Goal: Task Accomplishment & Management: Manage account settings

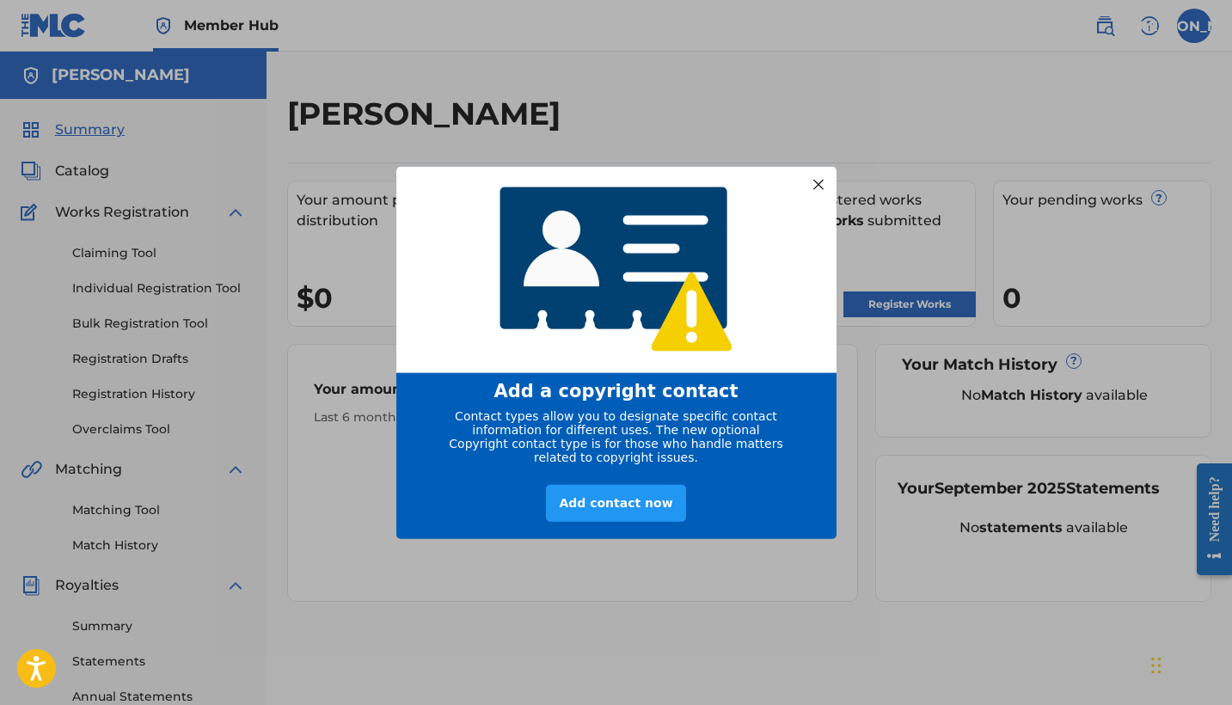
click at [821, 176] on div at bounding box center [818, 184] width 22 height 22
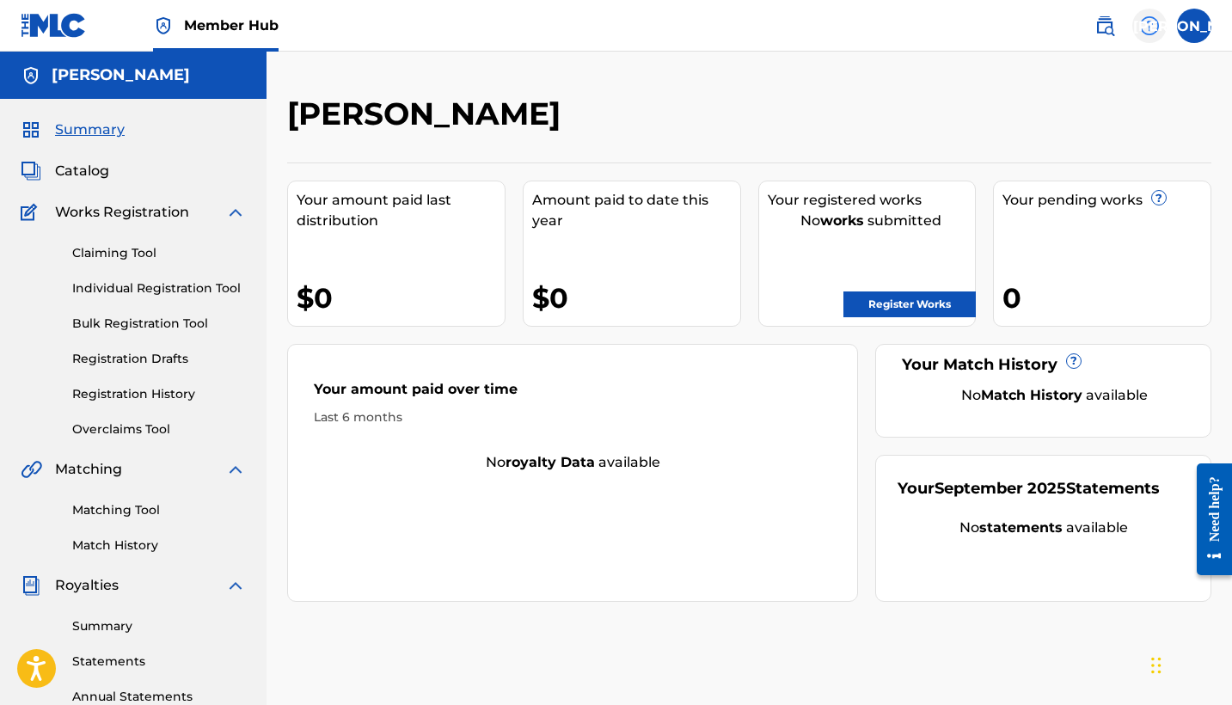
click at [1145, 35] on img at bounding box center [1149, 25] width 21 height 21
click at [1184, 33] on label at bounding box center [1194, 26] width 34 height 34
click at [1194, 26] on input "[PERSON_NAME] Oxios [EMAIL_ADDRESS][DOMAIN_NAME] Notification Preferences Profi…" at bounding box center [1194, 26] width 0 height 0
click at [1184, 33] on div "JA [PERSON_NAME] Oxios [EMAIL_ADDRESS][DOMAIN_NAME] Notification Preferences Pr…" at bounding box center [1194, 26] width 34 height 34
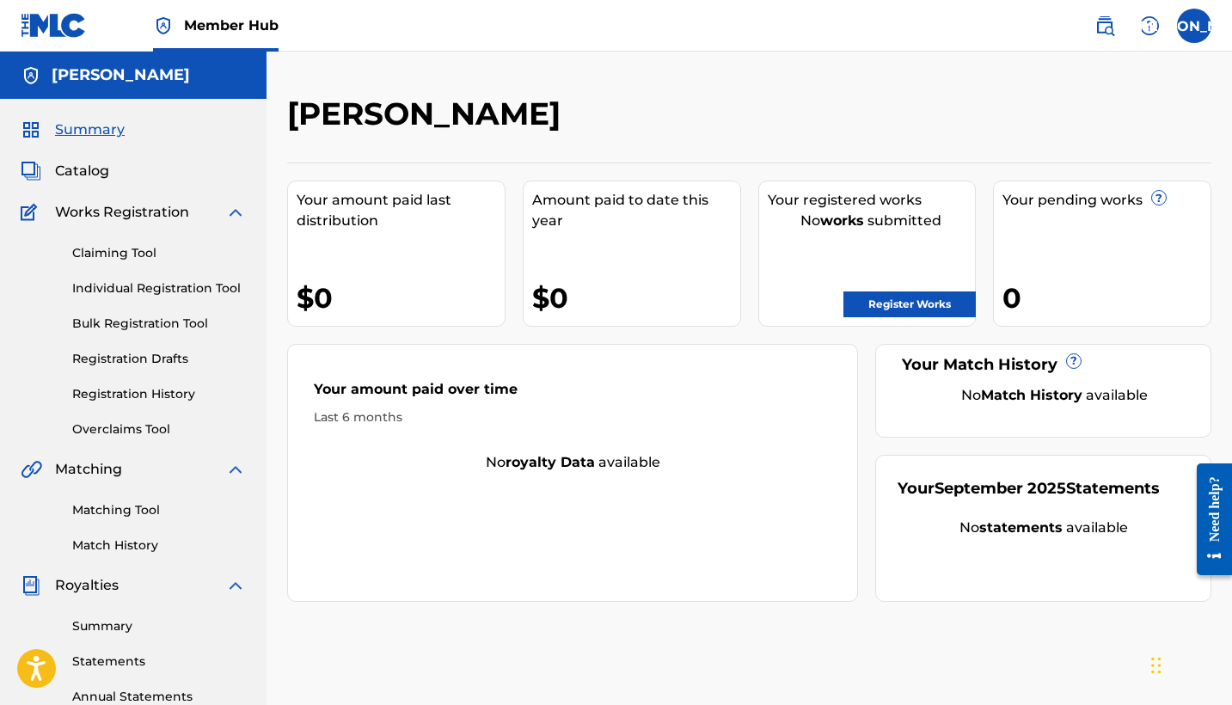
click at [93, 585] on span "Royalties" at bounding box center [87, 585] width 64 height 21
click at [233, 583] on img at bounding box center [235, 585] width 21 height 21
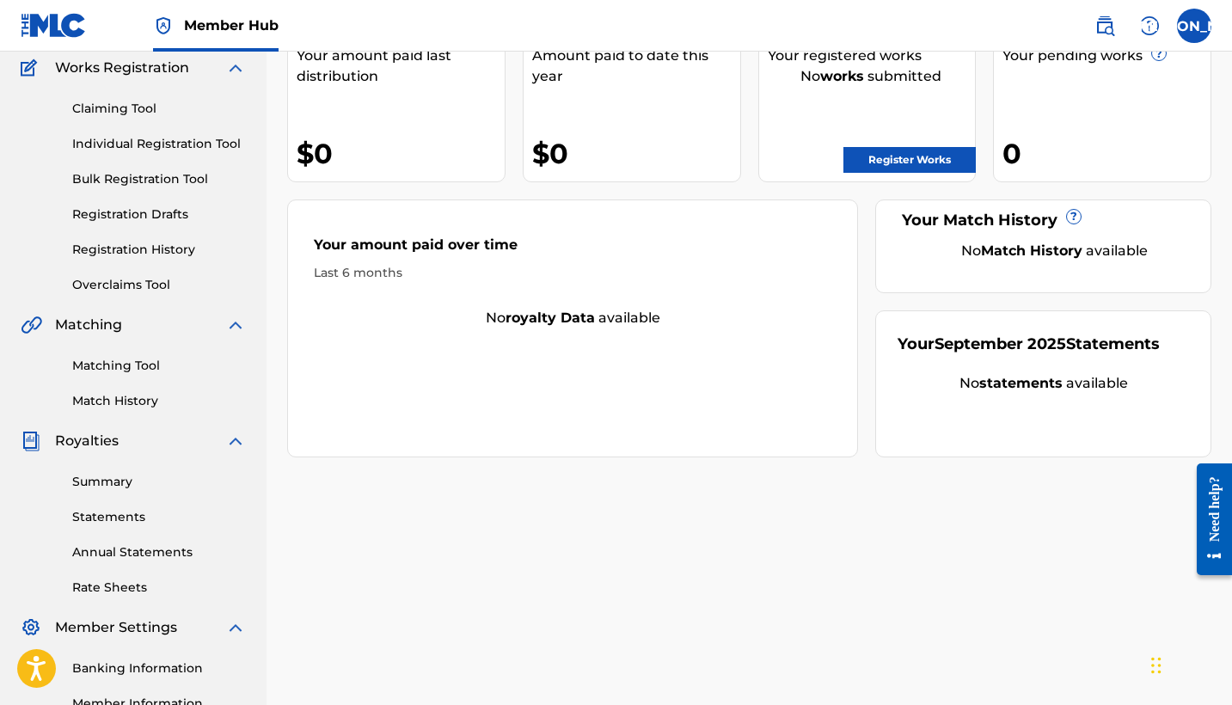
scroll to position [162, 0]
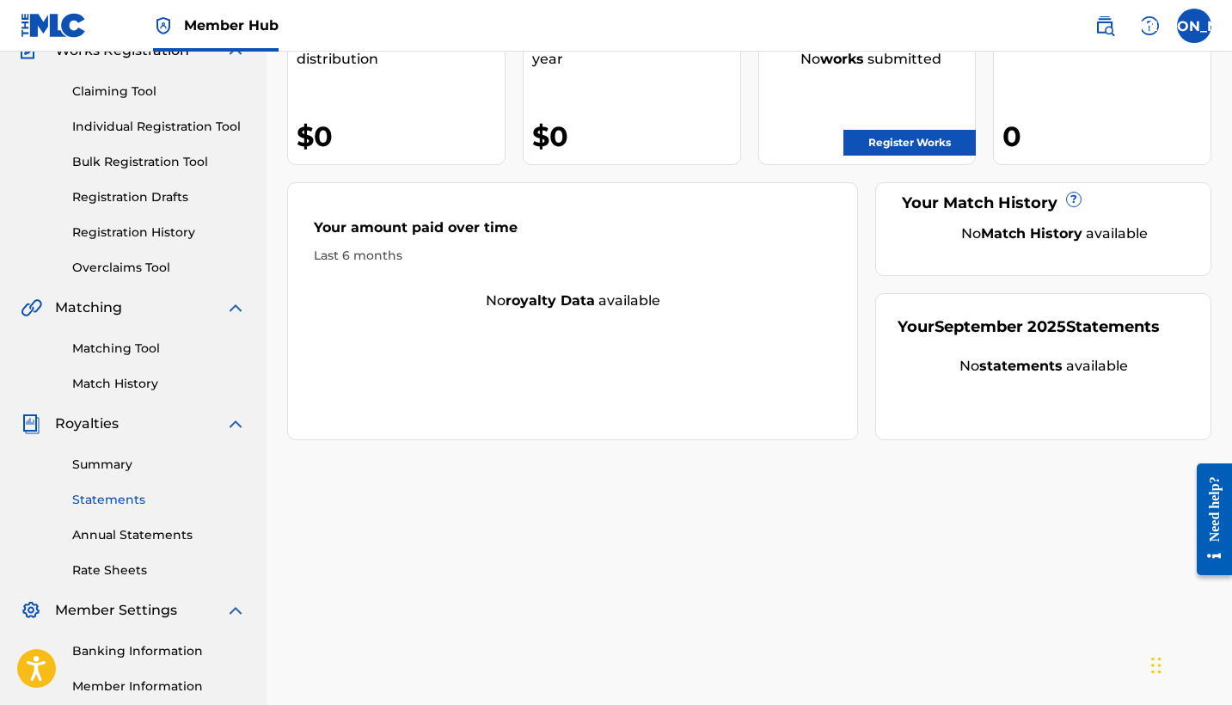
click at [119, 500] on link "Statements" at bounding box center [159, 500] width 174 height 18
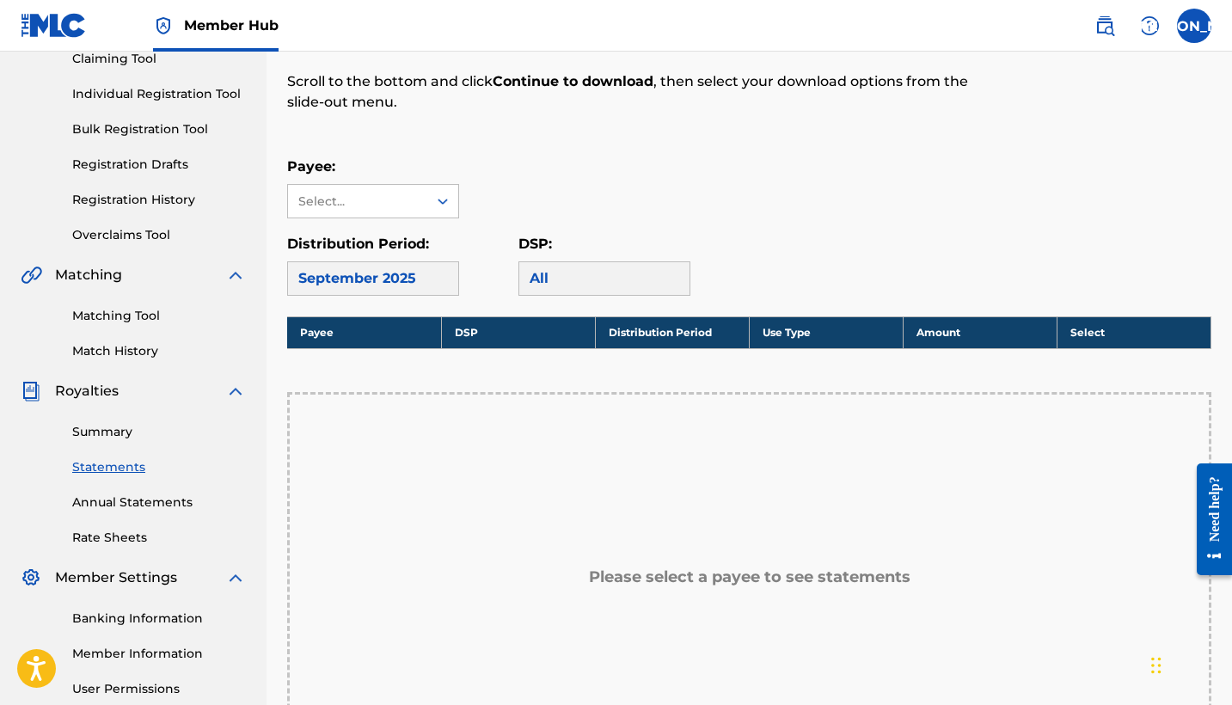
scroll to position [196, 0]
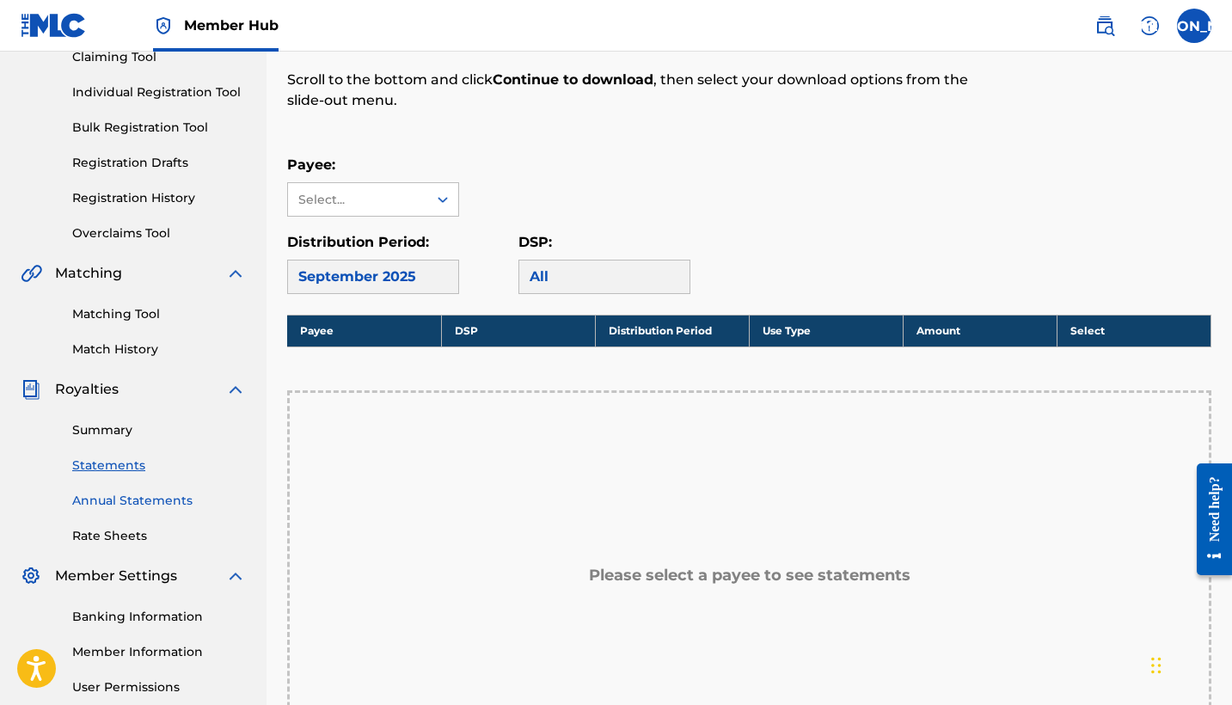
click at [114, 498] on link "Annual Statements" at bounding box center [159, 501] width 174 height 18
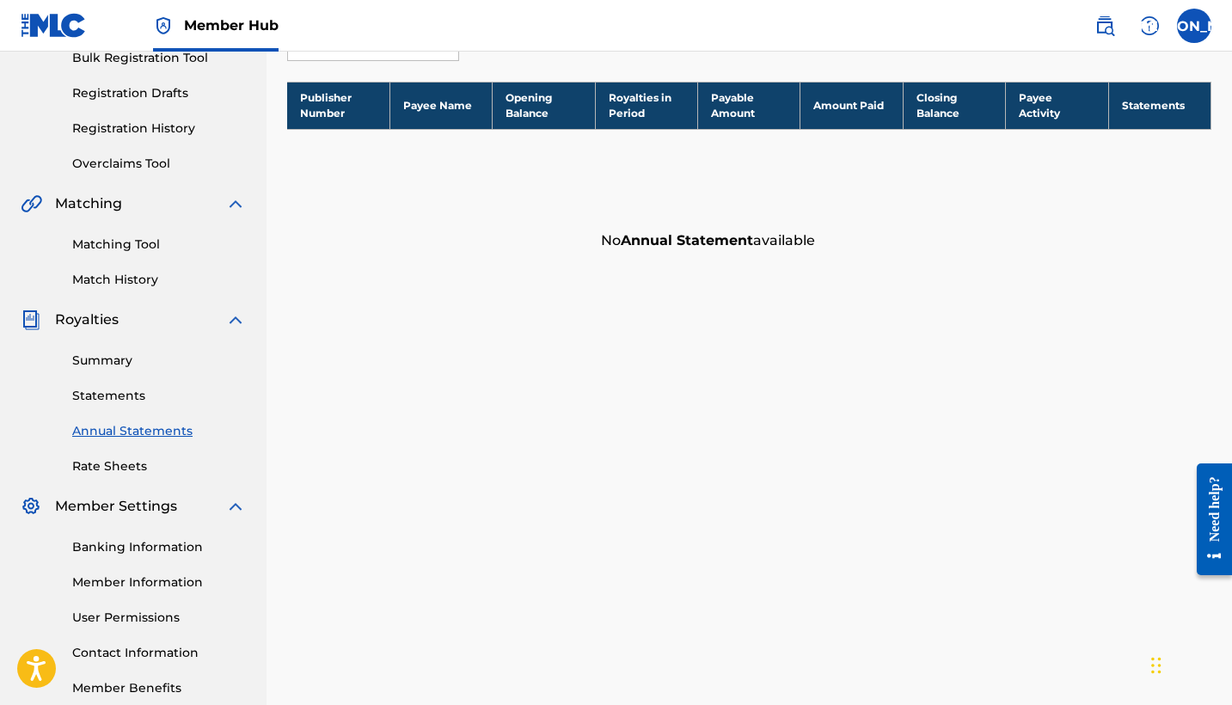
scroll to position [276, 0]
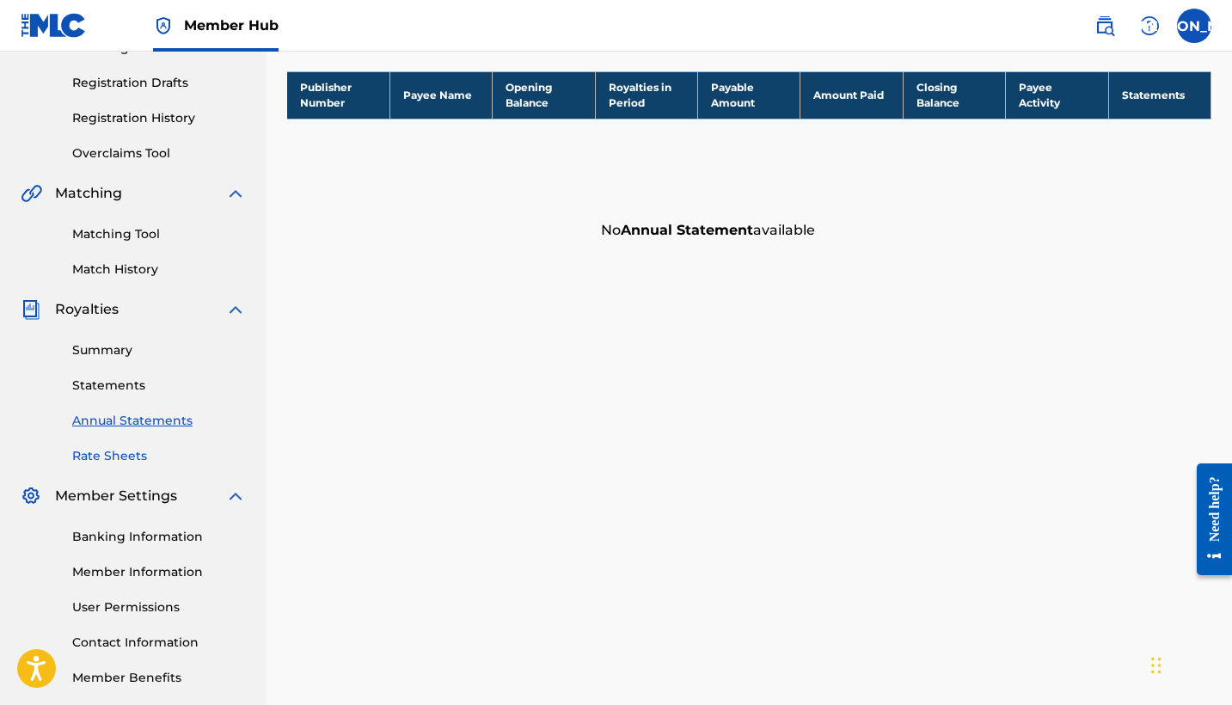
click at [87, 457] on link "Rate Sheets" at bounding box center [159, 456] width 174 height 18
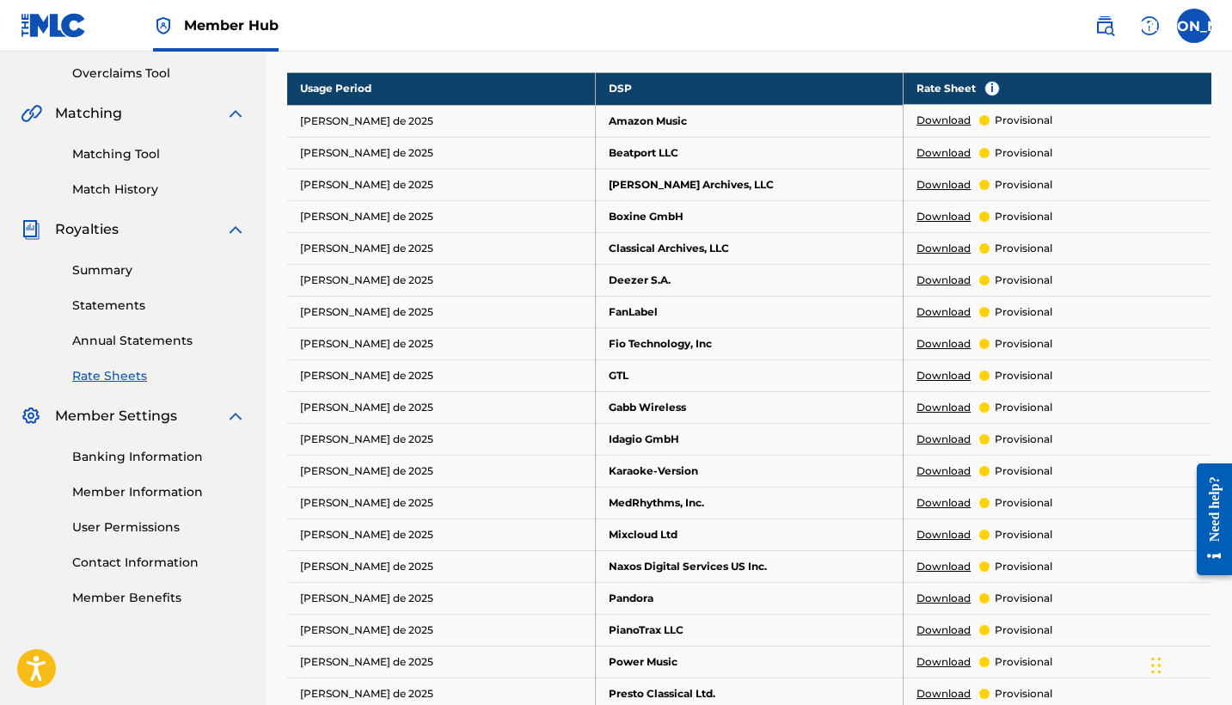
scroll to position [363, 0]
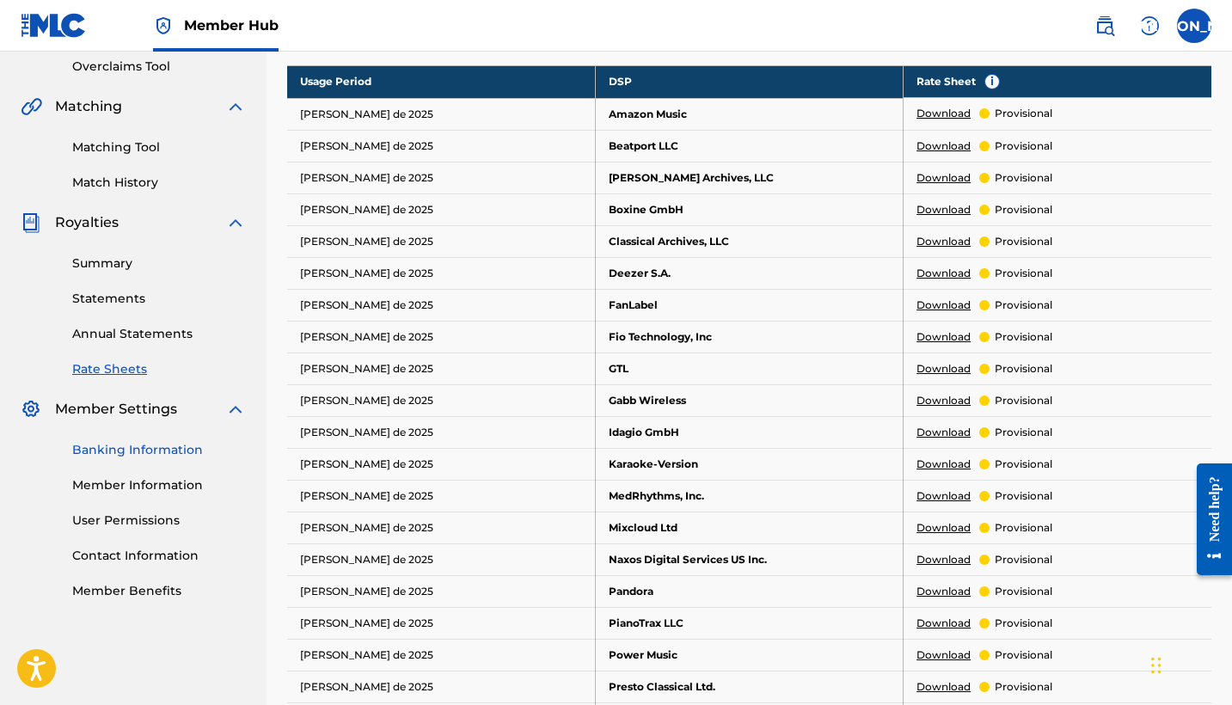
click at [158, 449] on link "Banking Information" at bounding box center [159, 450] width 174 height 18
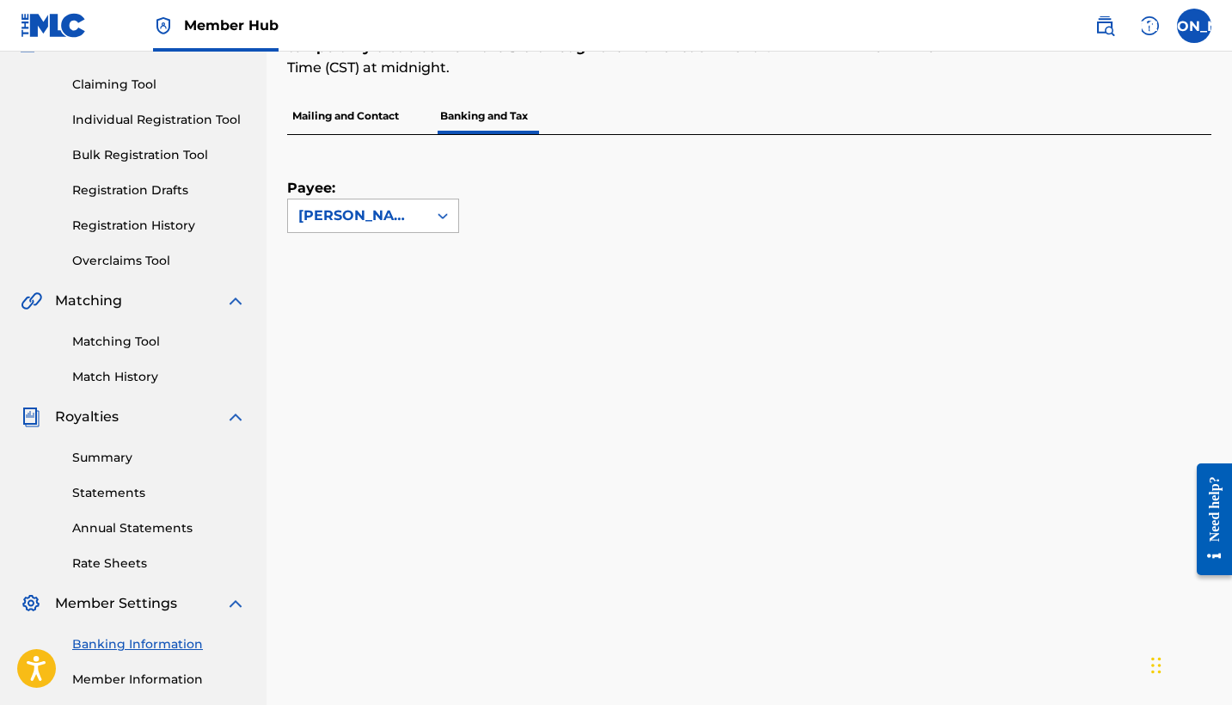
scroll to position [162, 0]
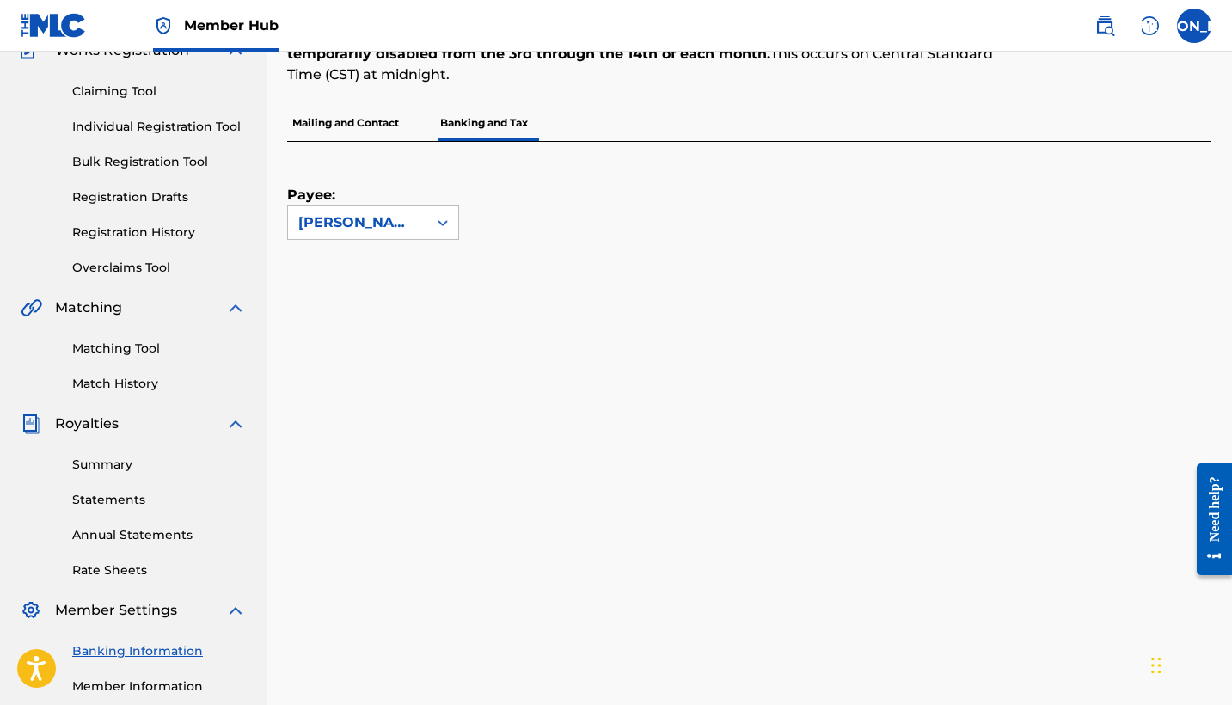
click at [365, 120] on p "Mailing and Contact" at bounding box center [345, 123] width 117 height 36
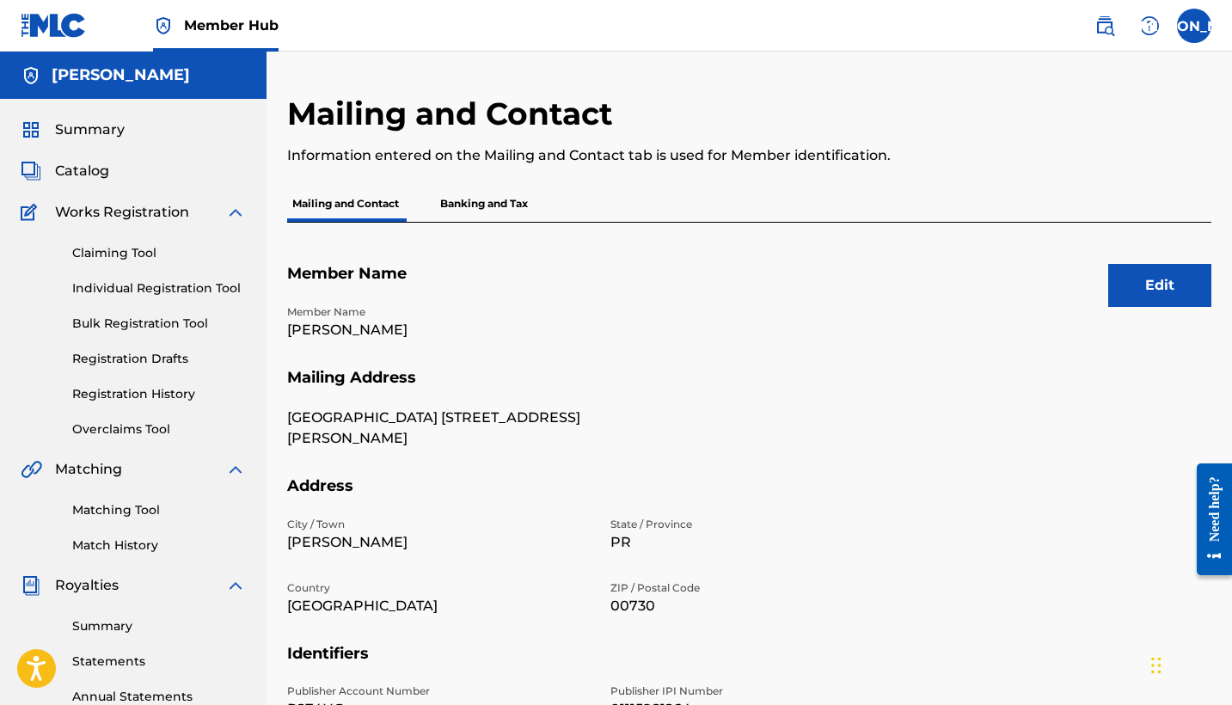
click at [491, 208] on p "Banking and Tax" at bounding box center [484, 204] width 98 height 36
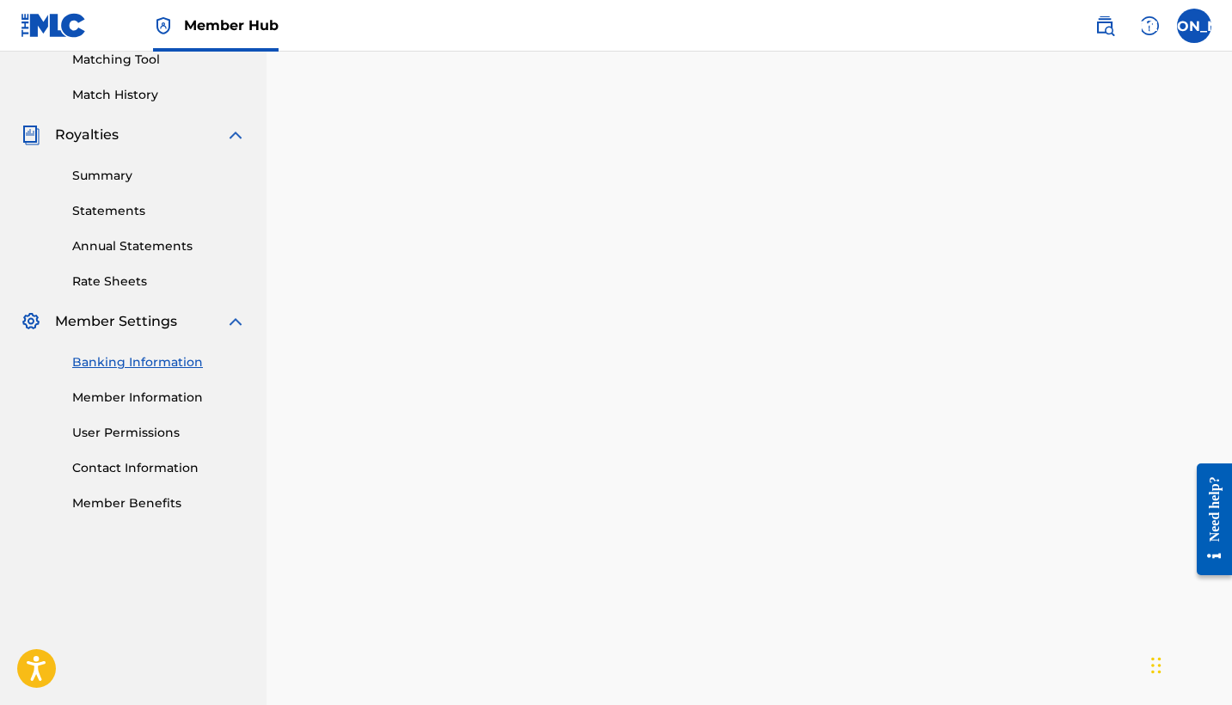
scroll to position [456, 0]
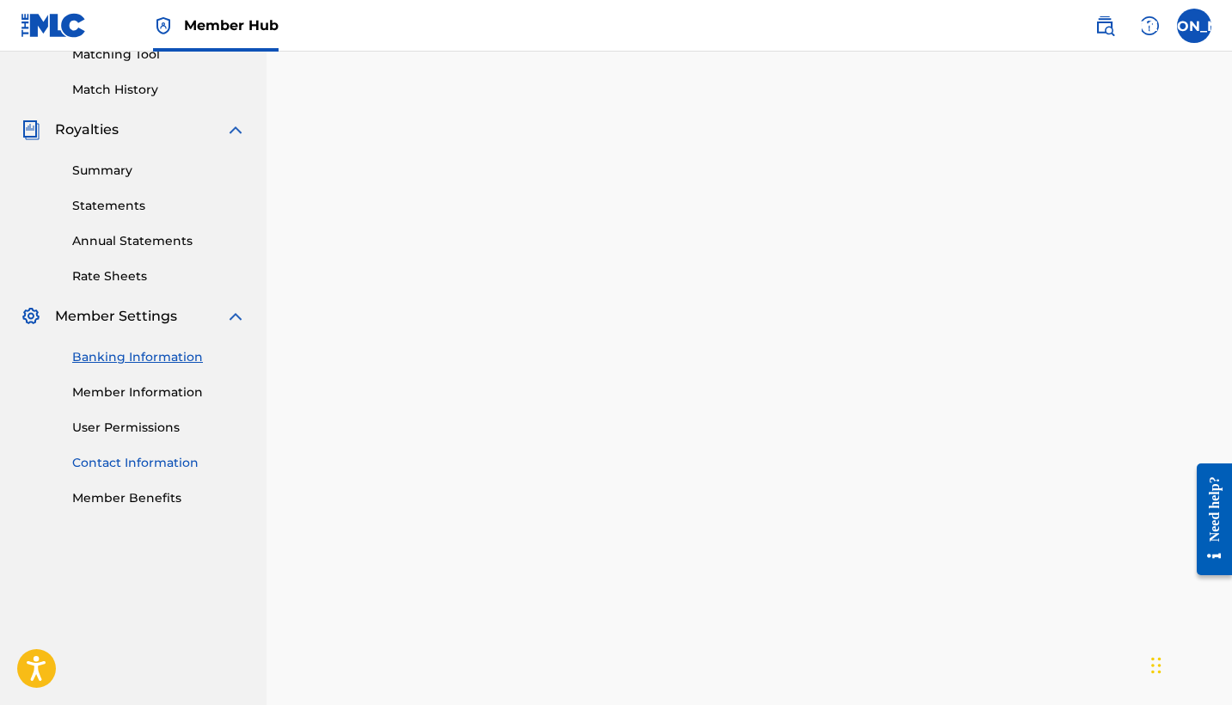
click at [154, 459] on link "Contact Information" at bounding box center [159, 463] width 174 height 18
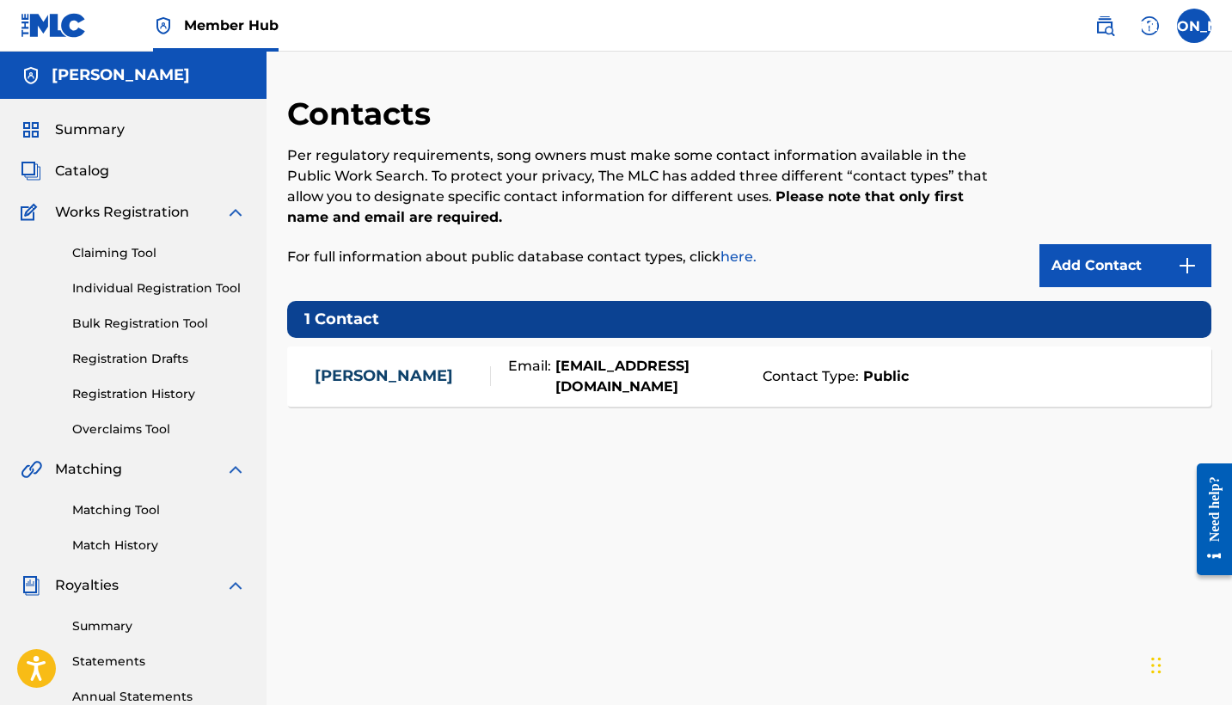
click at [70, 183] on div "Summary Catalog Works Registration Claiming Tool Individual Registration Tool B…" at bounding box center [133, 541] width 267 height 885
click at [77, 173] on span "Catalog" at bounding box center [82, 171] width 54 height 21
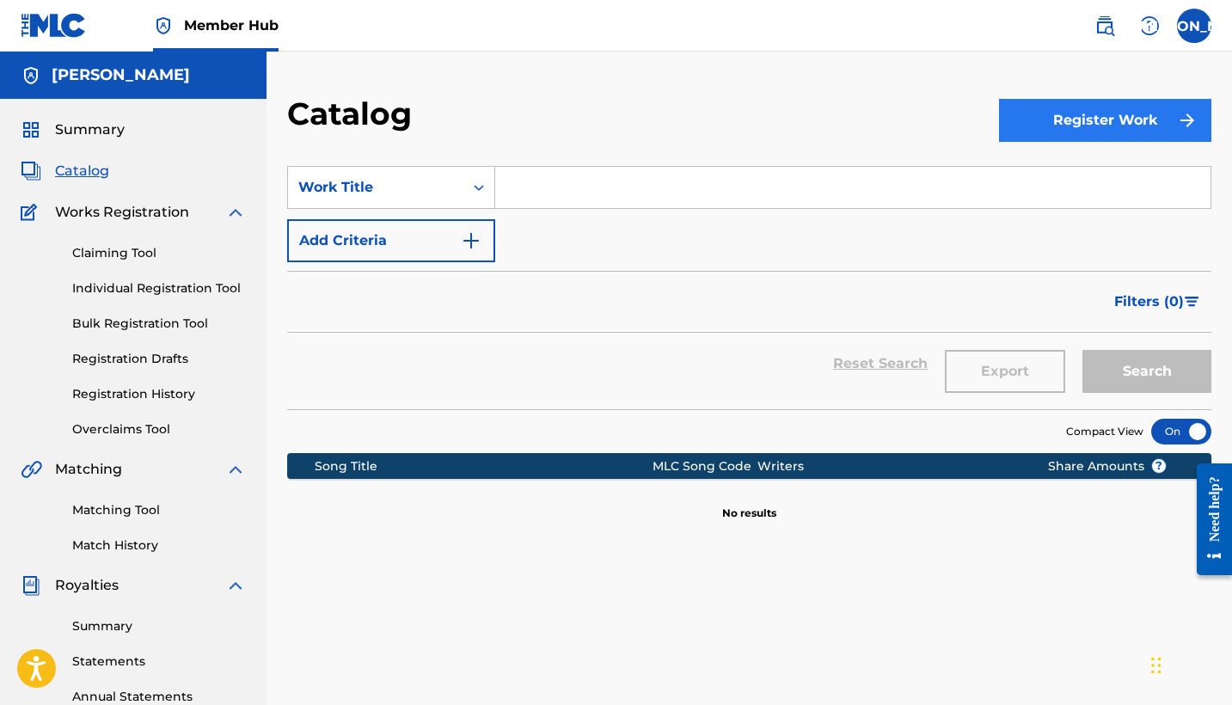
click at [1061, 118] on button "Register Work" at bounding box center [1105, 120] width 212 height 43
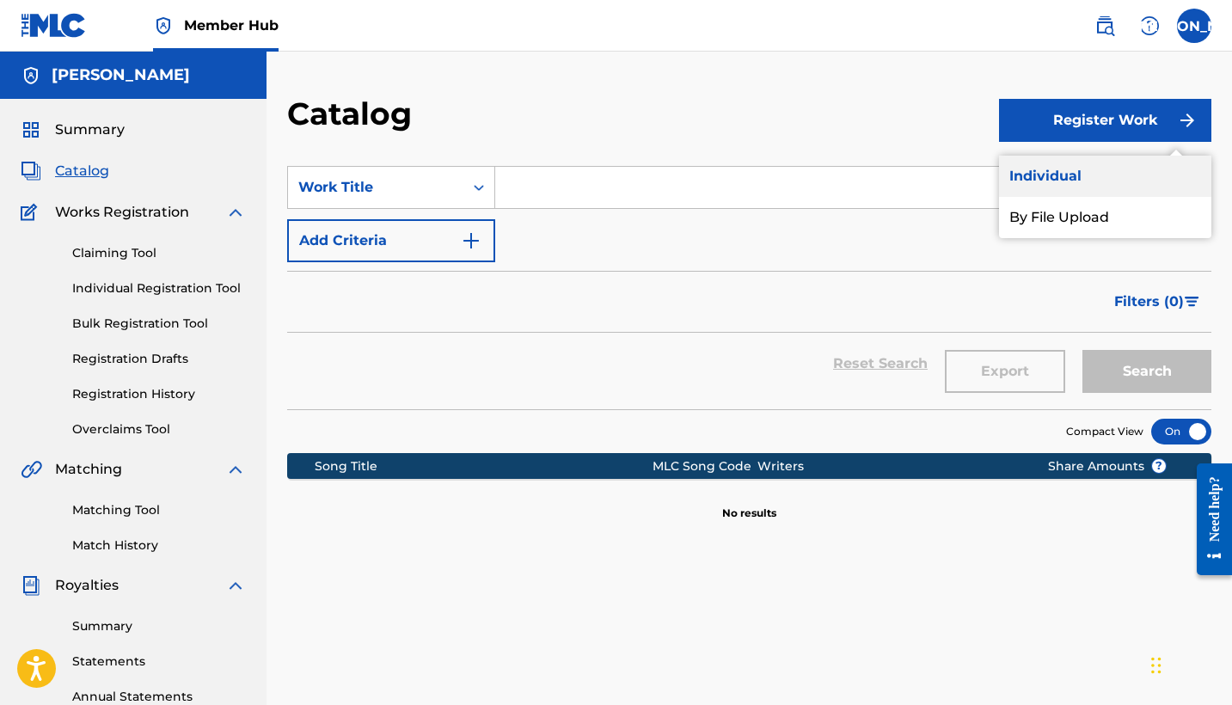
click at [1034, 182] on link "Individual" at bounding box center [1105, 176] width 212 height 41
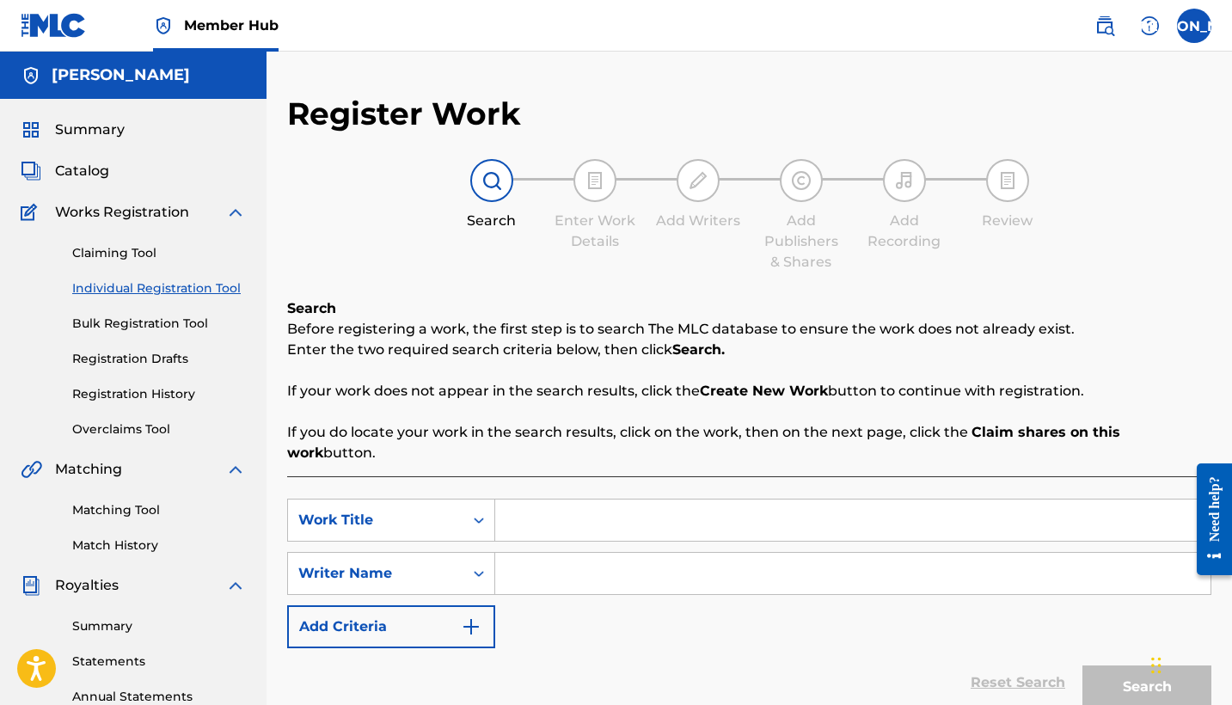
click at [224, 210] on div "Works Registration" at bounding box center [133, 212] width 225 height 21
click at [112, 394] on link "Registration History" at bounding box center [159, 394] width 174 height 18
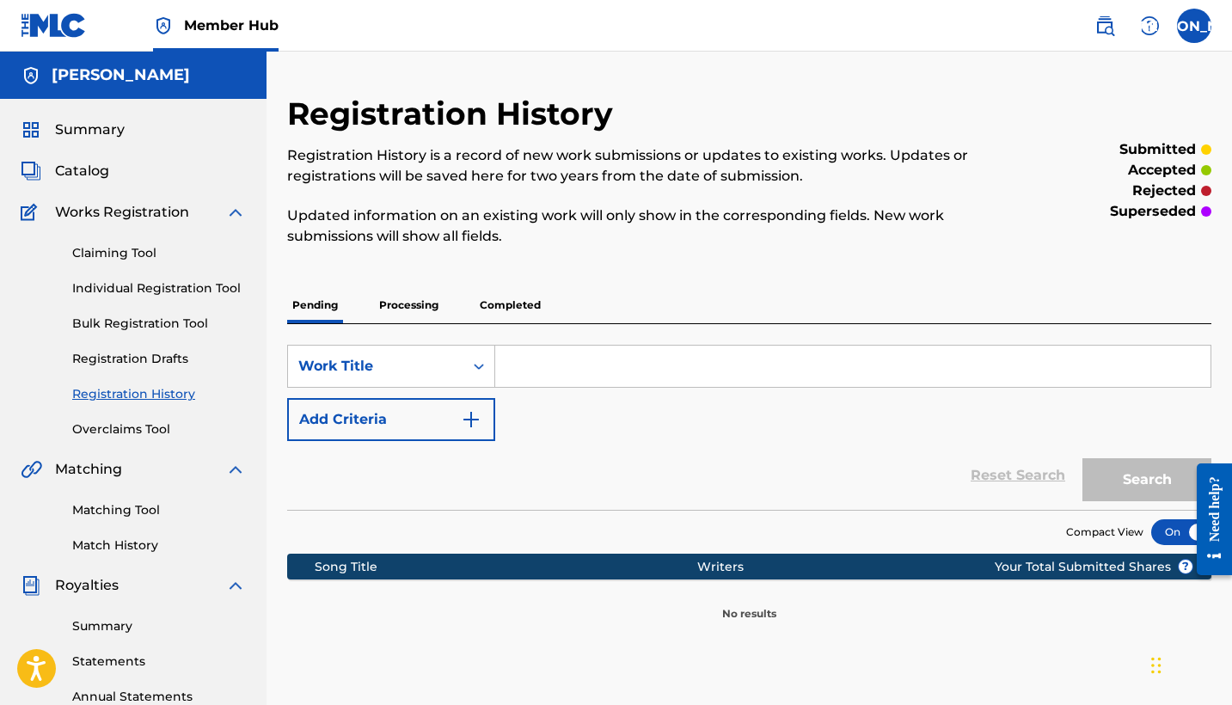
click at [506, 309] on p "Completed" at bounding box center [510, 305] width 71 height 36
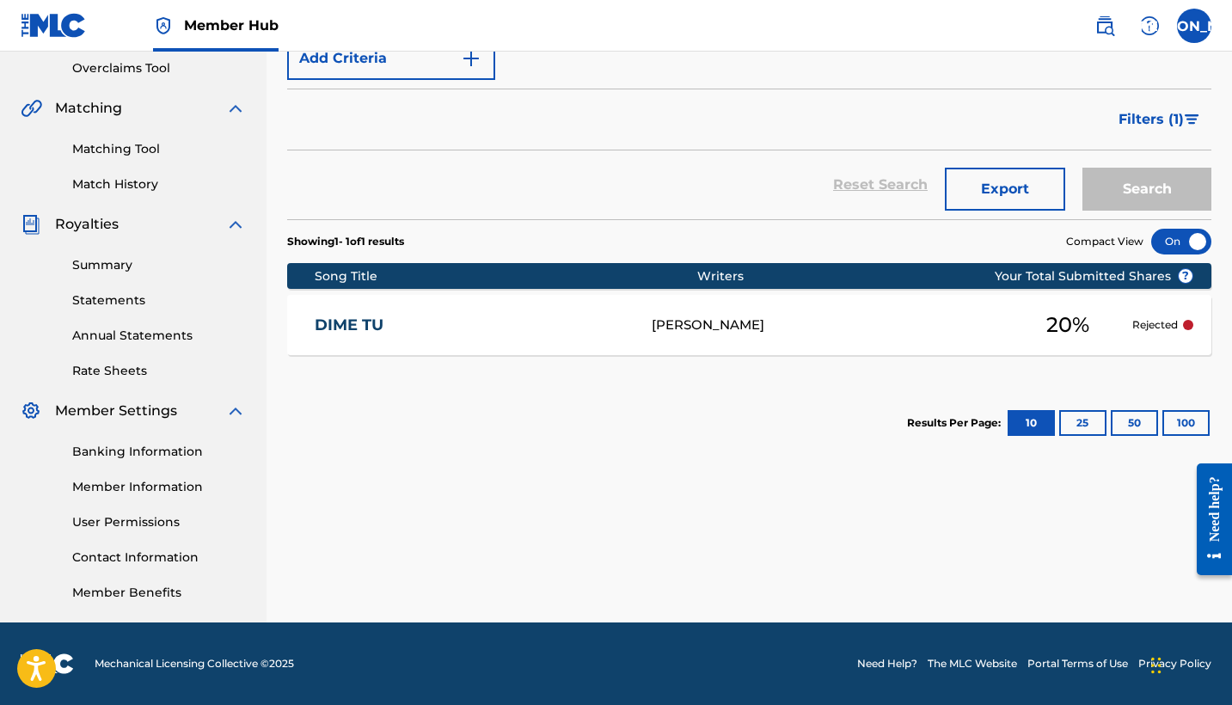
scroll to position [361, 0]
click at [1085, 425] on button "25" at bounding box center [1082, 423] width 47 height 26
click at [1140, 427] on button "50" at bounding box center [1134, 423] width 47 height 26
click at [1177, 327] on p "Rejected" at bounding box center [1156, 324] width 46 height 15
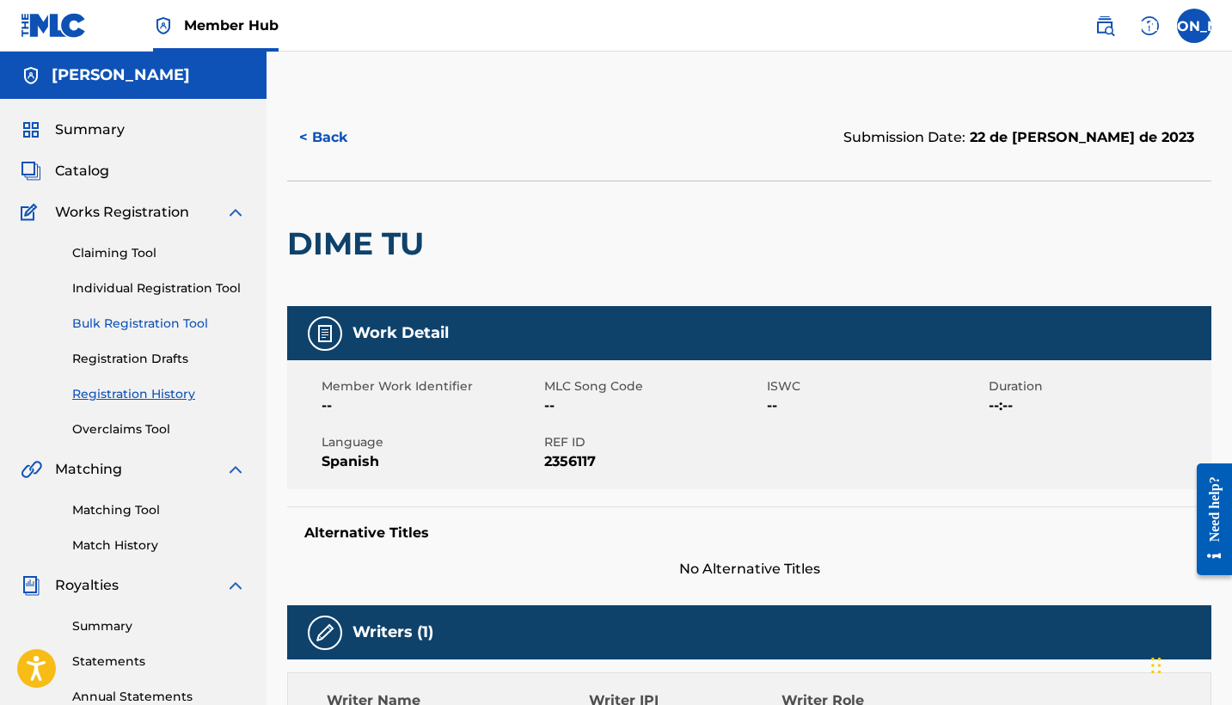
click at [119, 316] on link "Bulk Registration Tool" at bounding box center [159, 324] width 174 height 18
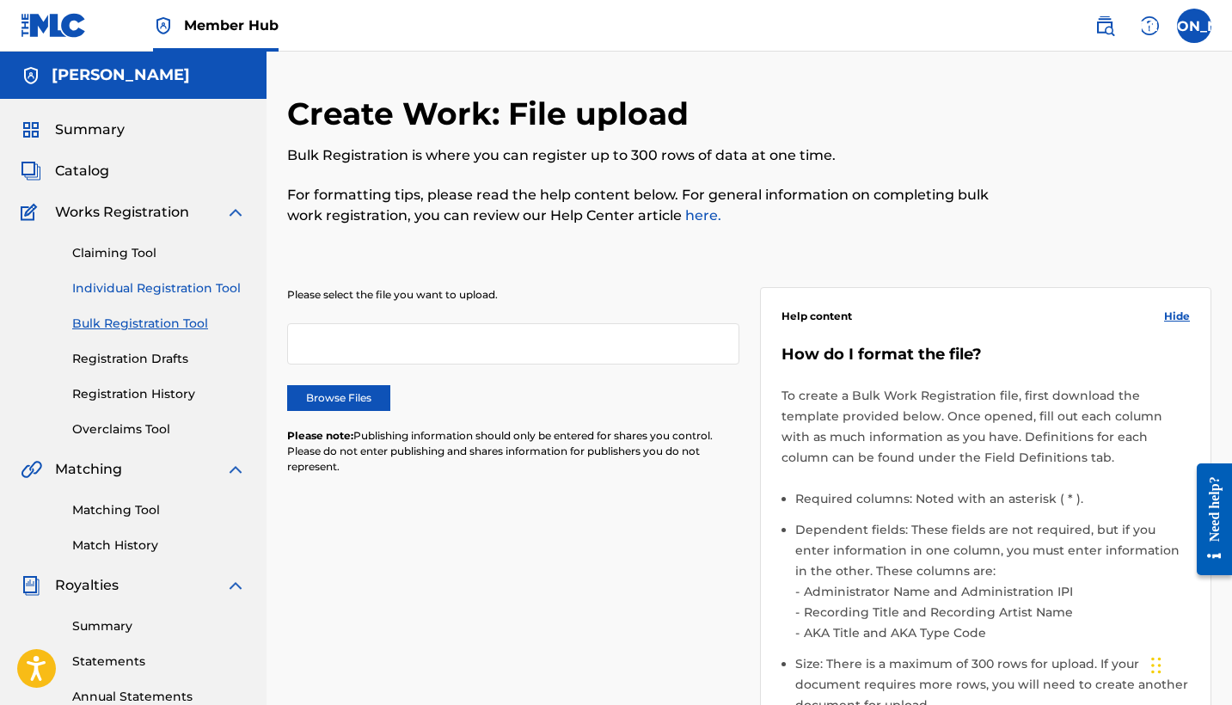
click at [119, 292] on link "Individual Registration Tool" at bounding box center [159, 288] width 174 height 18
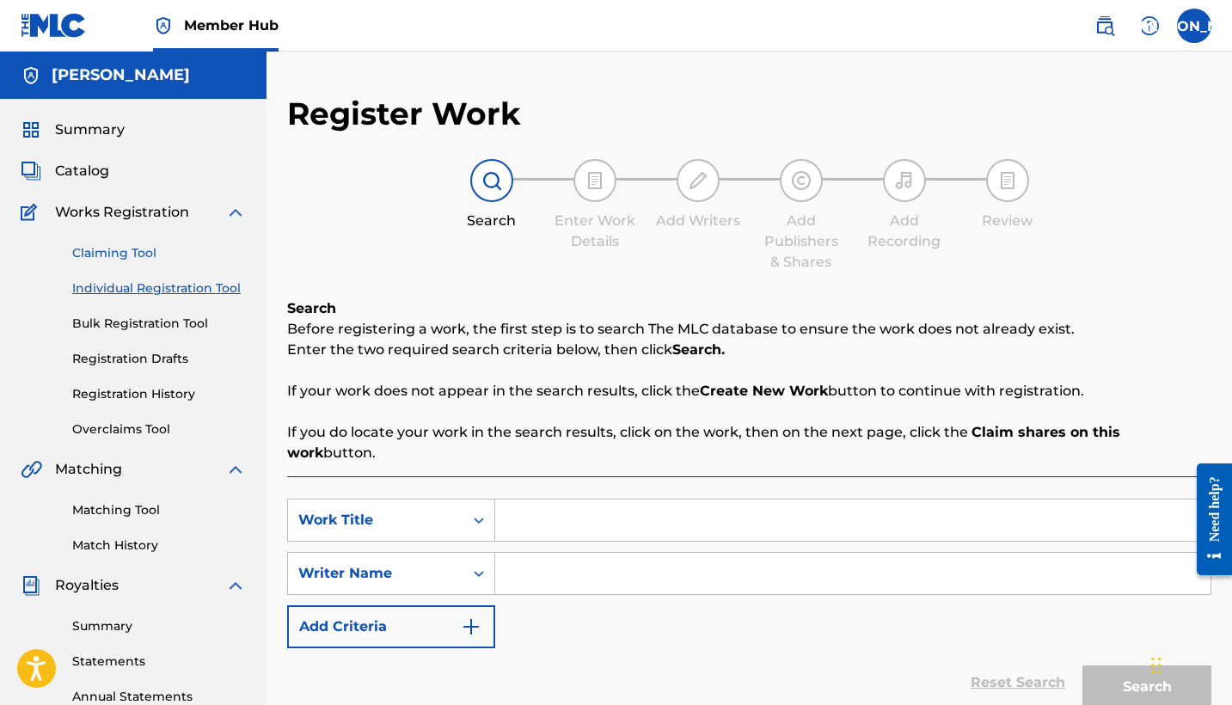
click at [120, 259] on link "Claiming Tool" at bounding box center [159, 253] width 174 height 18
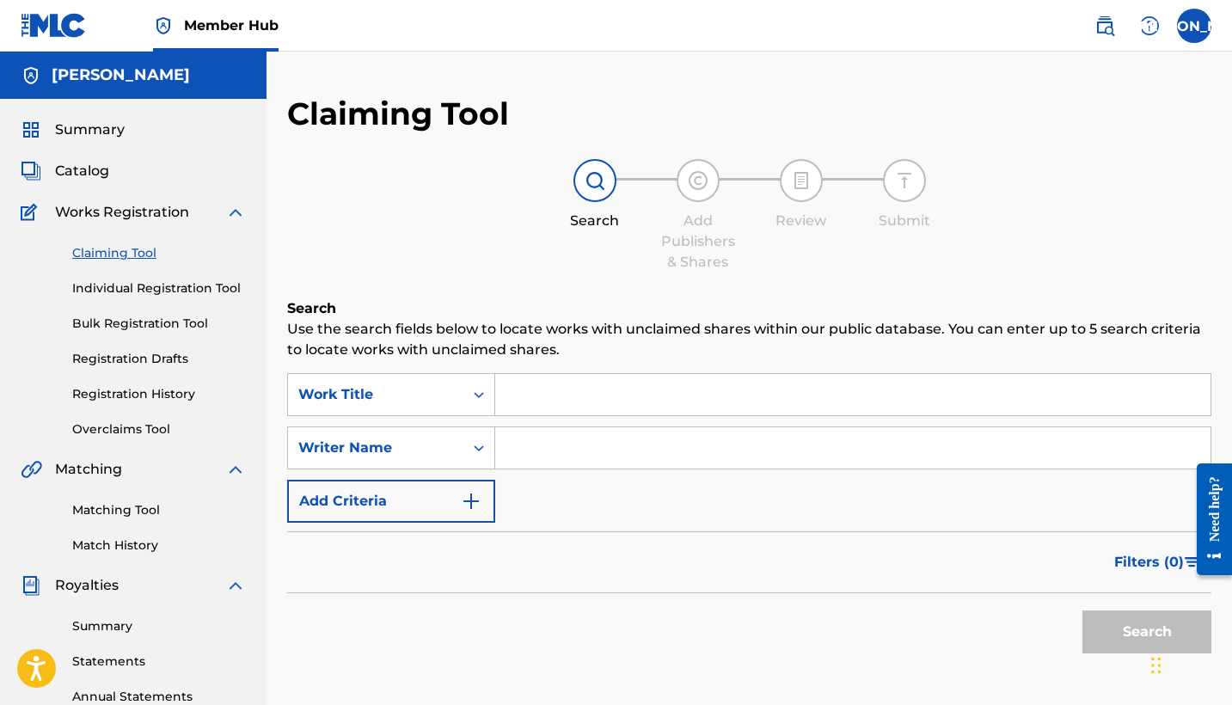
click at [229, 212] on img at bounding box center [235, 212] width 21 height 21
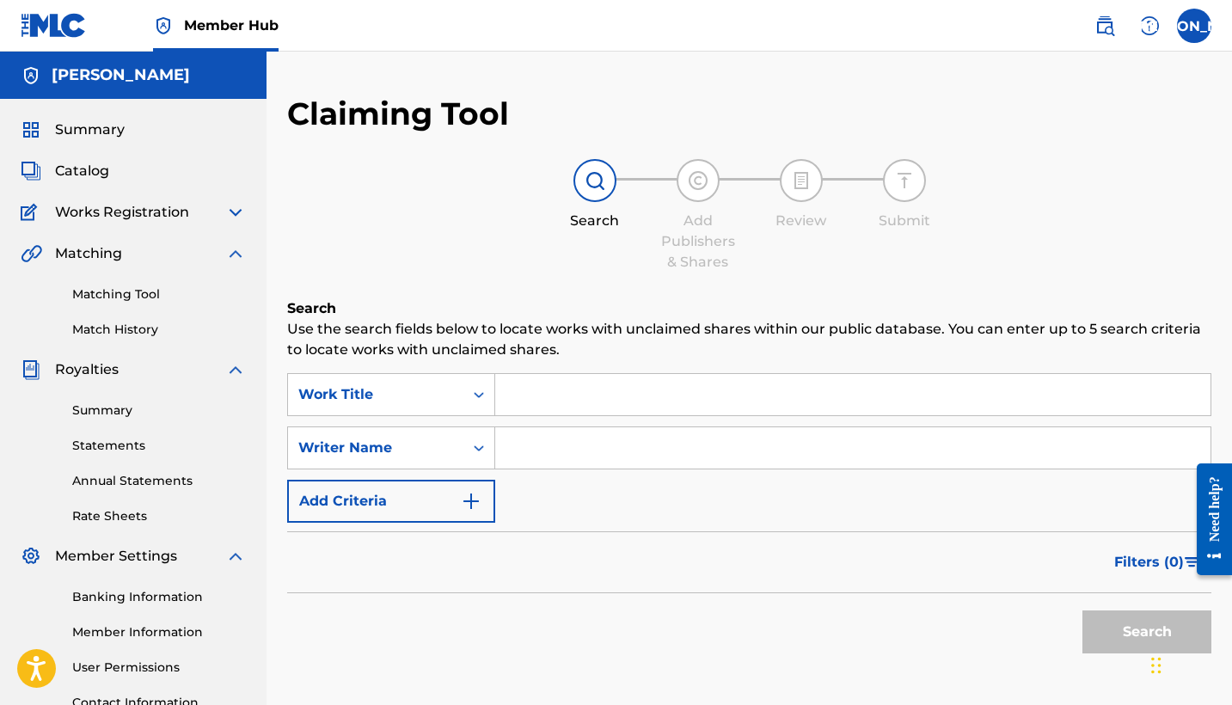
click at [230, 255] on img at bounding box center [235, 253] width 21 height 21
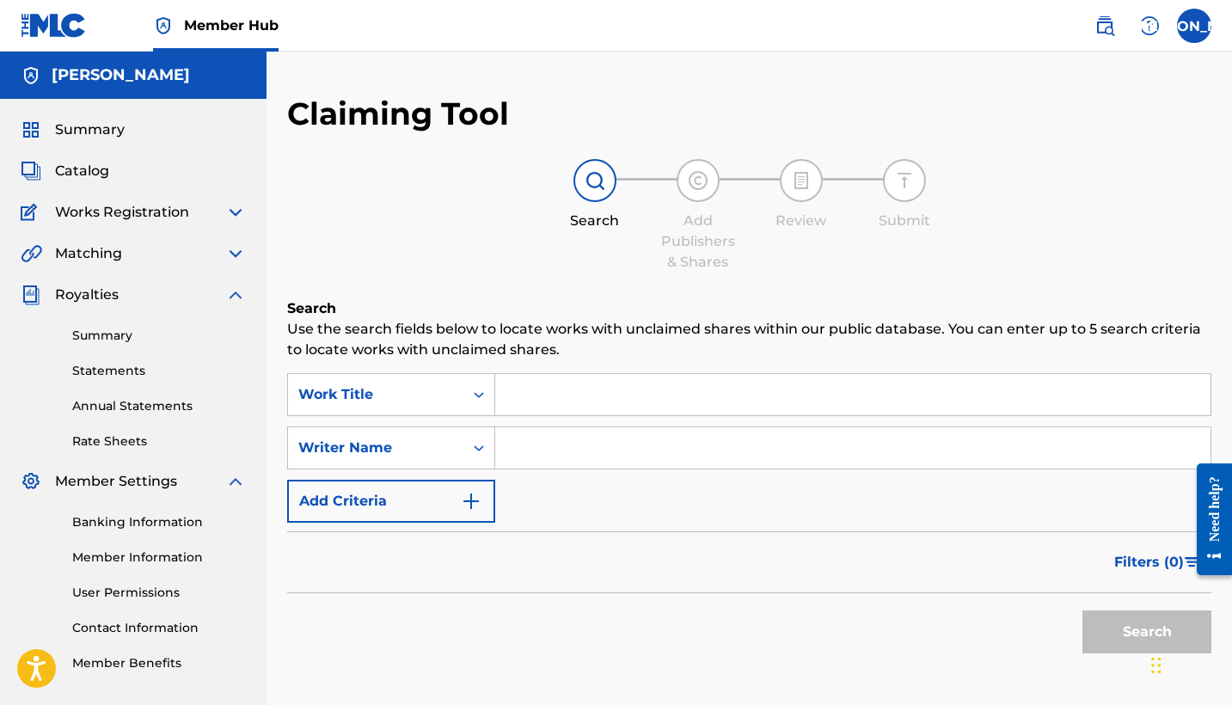
click at [230, 255] on img at bounding box center [235, 253] width 21 height 21
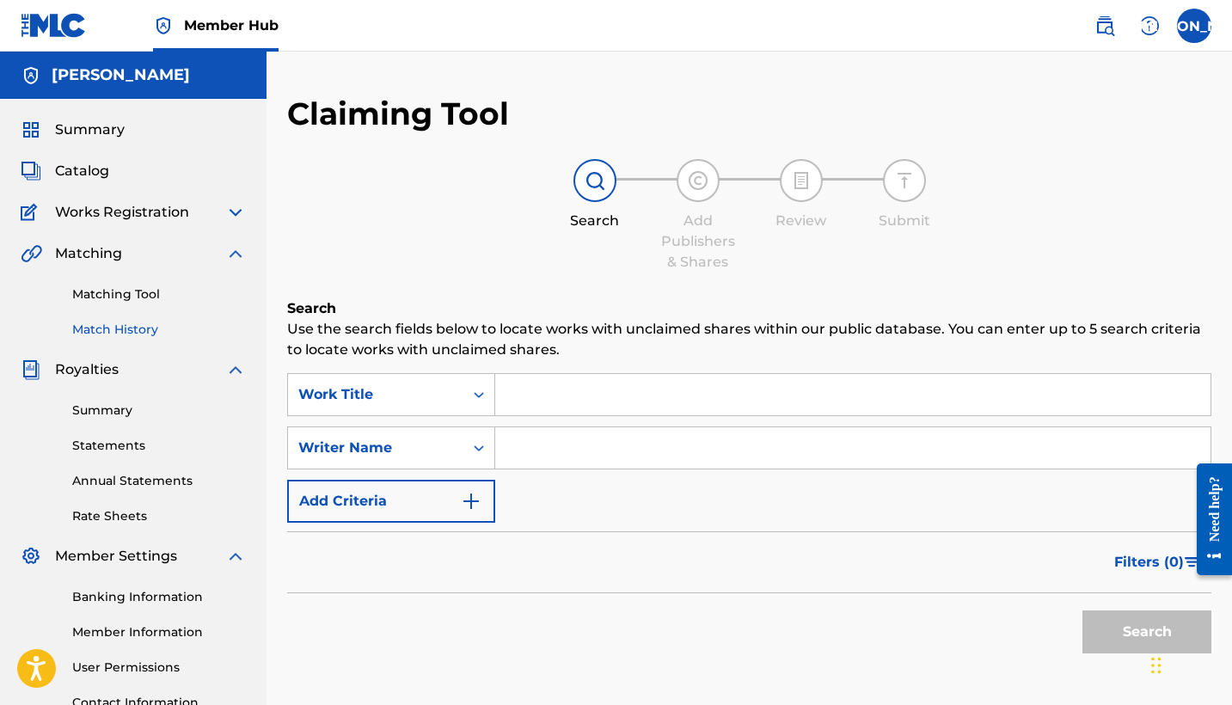
click at [145, 333] on link "Match History" at bounding box center [159, 330] width 174 height 18
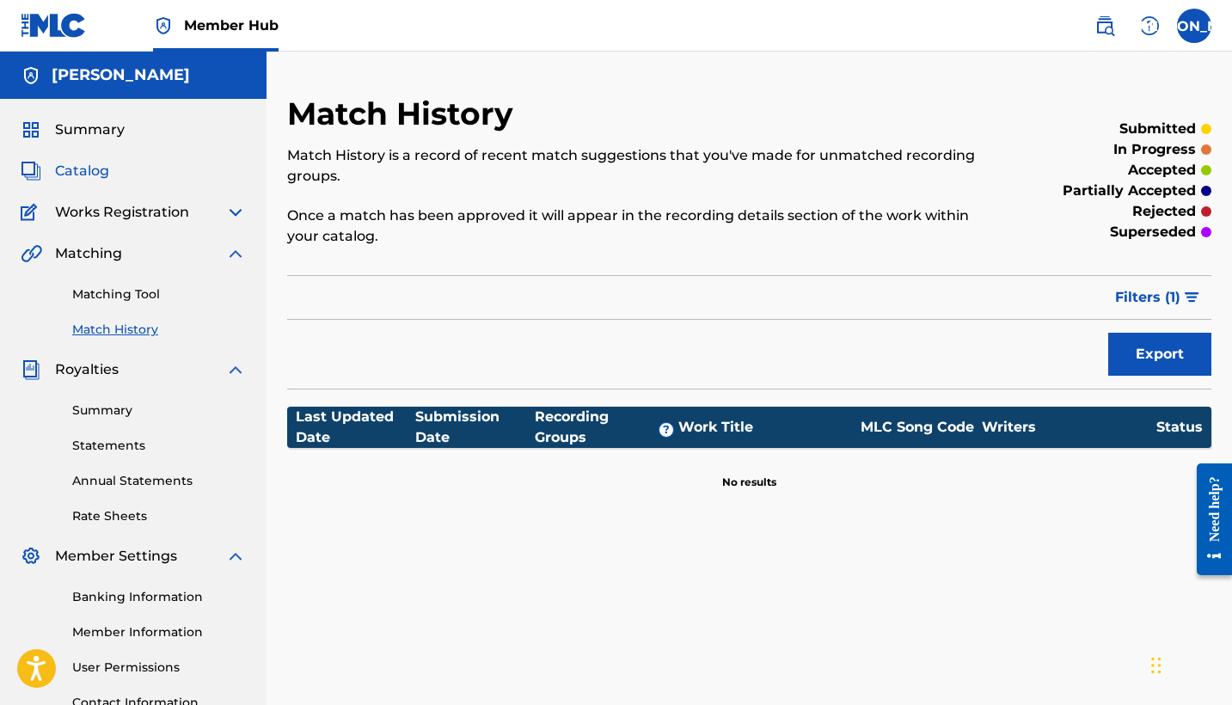
click at [92, 171] on span "Catalog" at bounding box center [82, 171] width 54 height 21
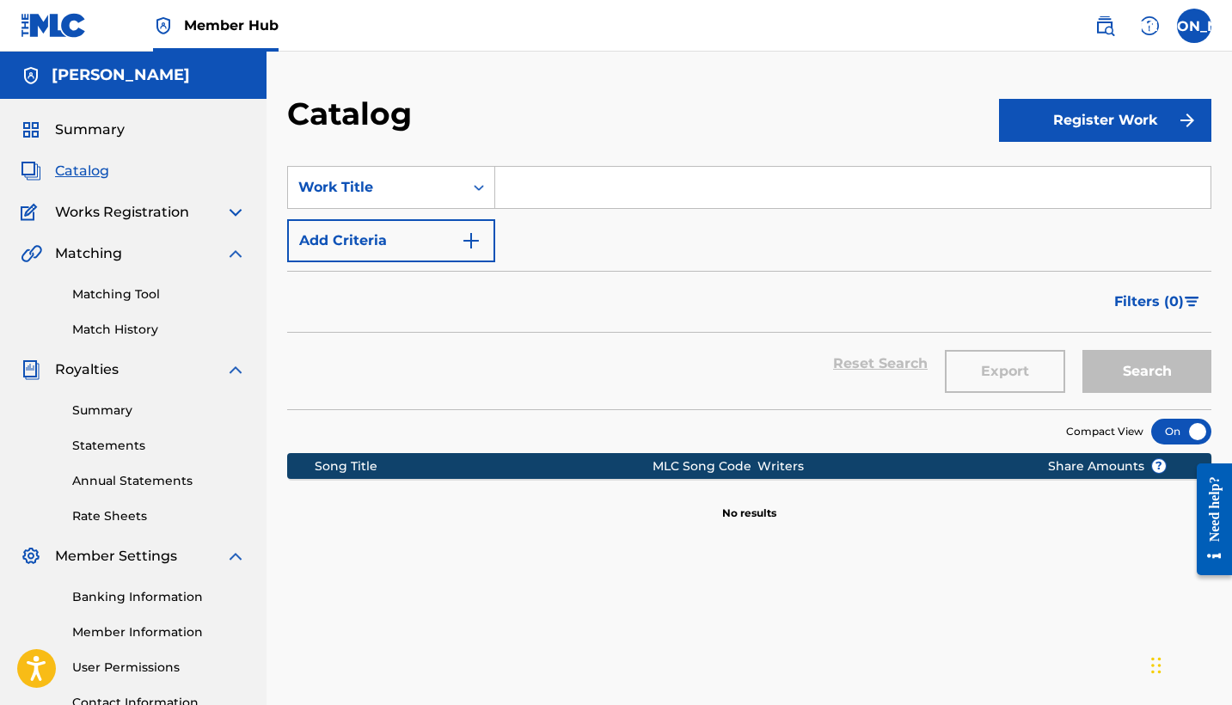
click at [535, 190] on input "Search Form" at bounding box center [852, 187] width 715 height 41
click at [1147, 371] on button "Search" at bounding box center [1147, 371] width 129 height 43
type input "m"
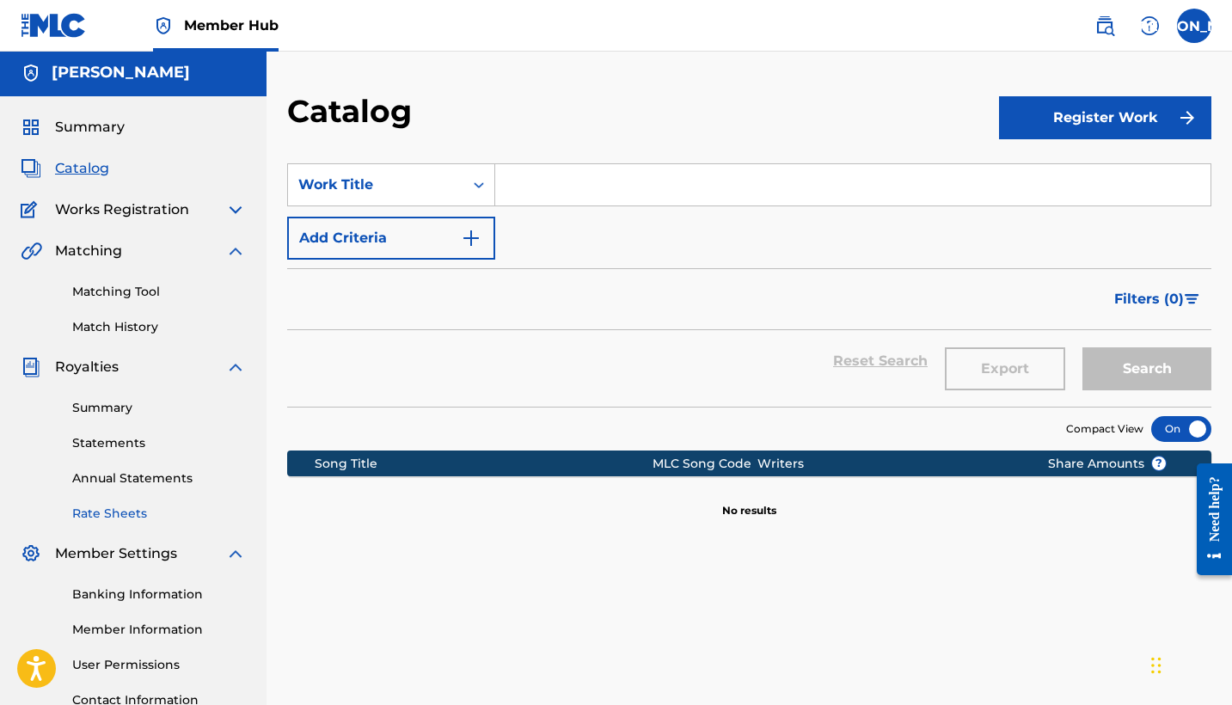
scroll to position [2, 0]
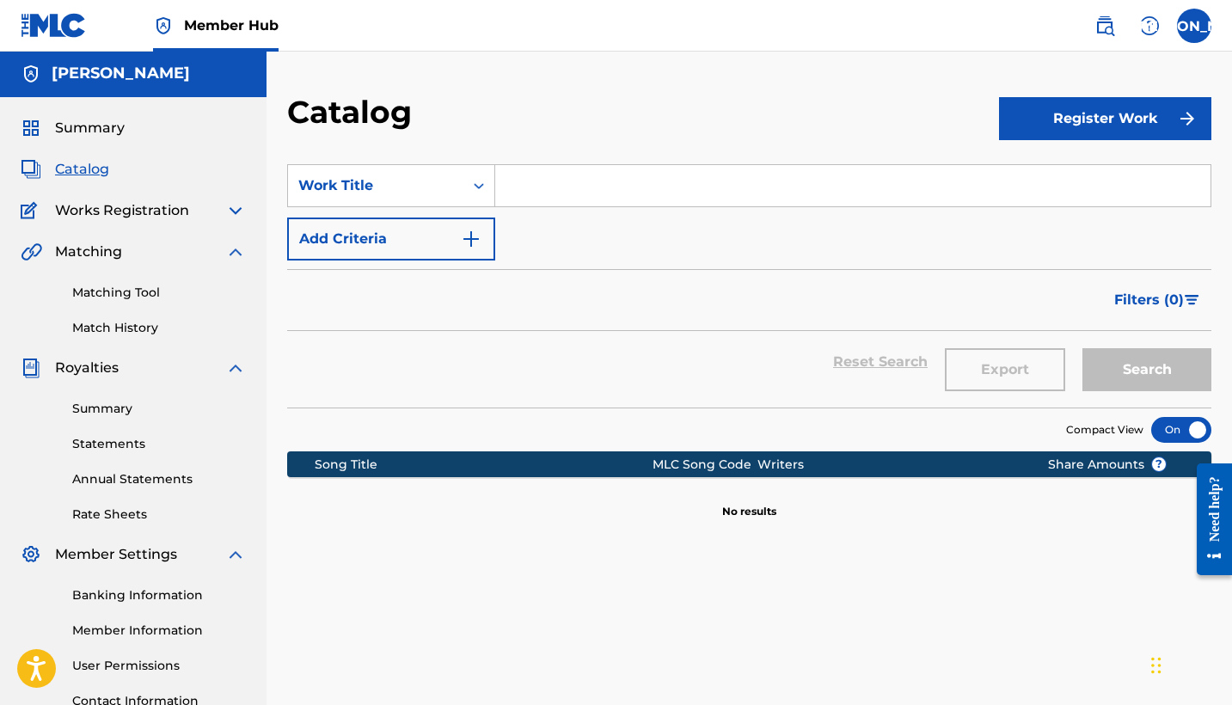
click at [228, 212] on img at bounding box center [235, 210] width 21 height 21
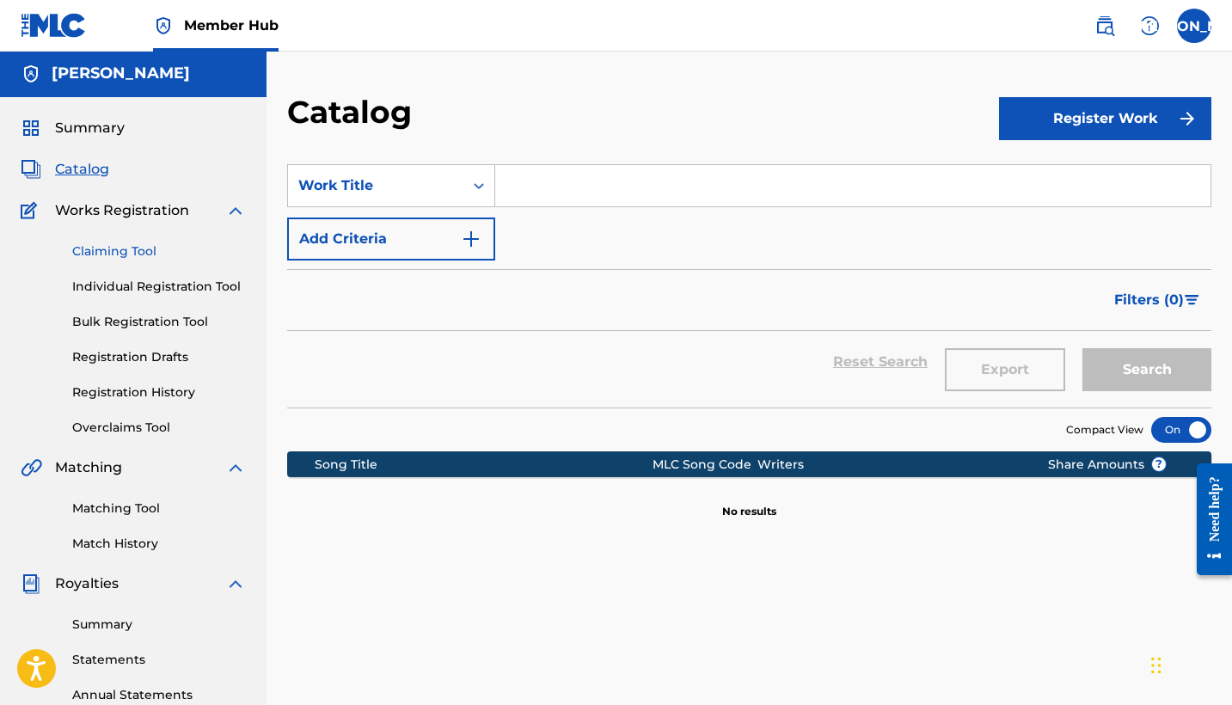
click at [97, 254] on link "Claiming Tool" at bounding box center [159, 252] width 174 height 18
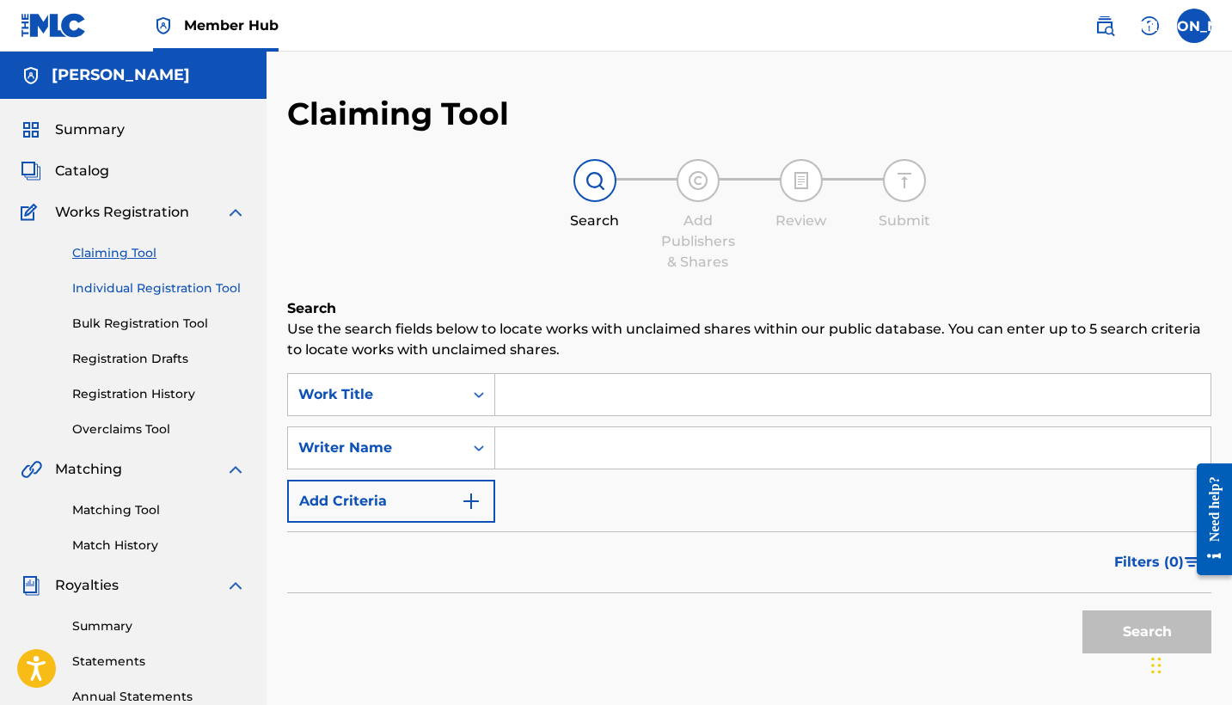
click at [95, 287] on link "Individual Registration Tool" at bounding box center [159, 288] width 174 height 18
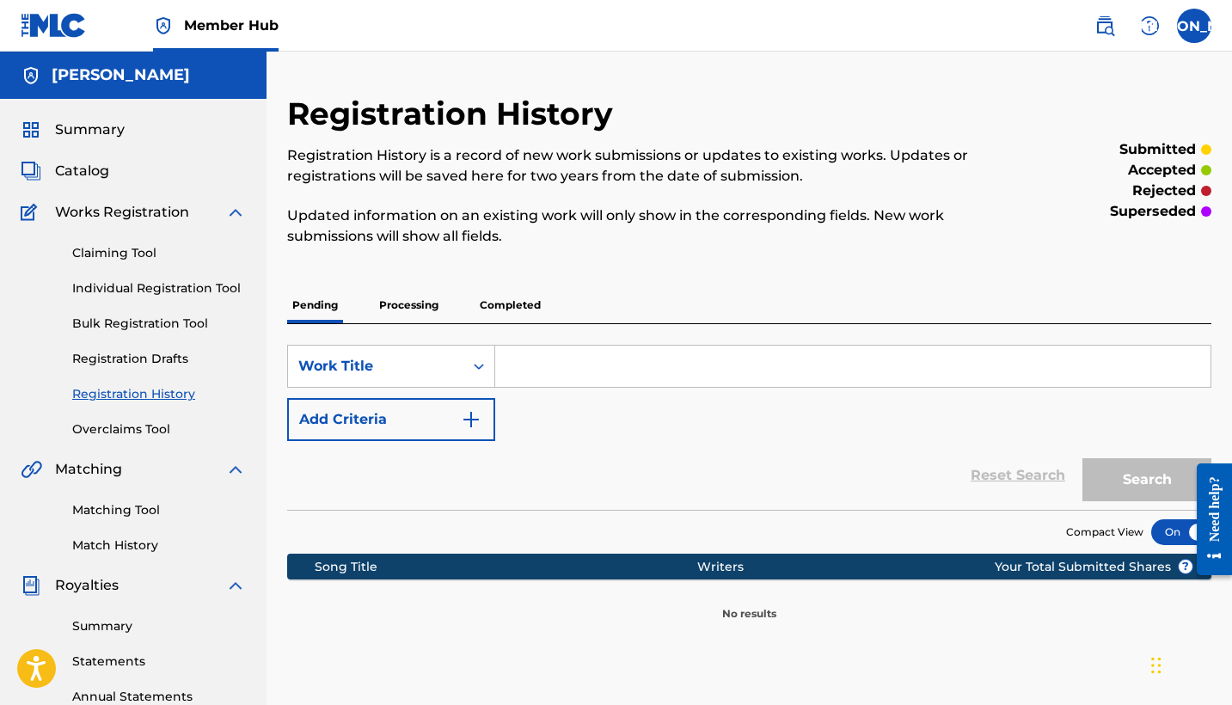
click at [402, 304] on p "Processing" at bounding box center [409, 305] width 70 height 36
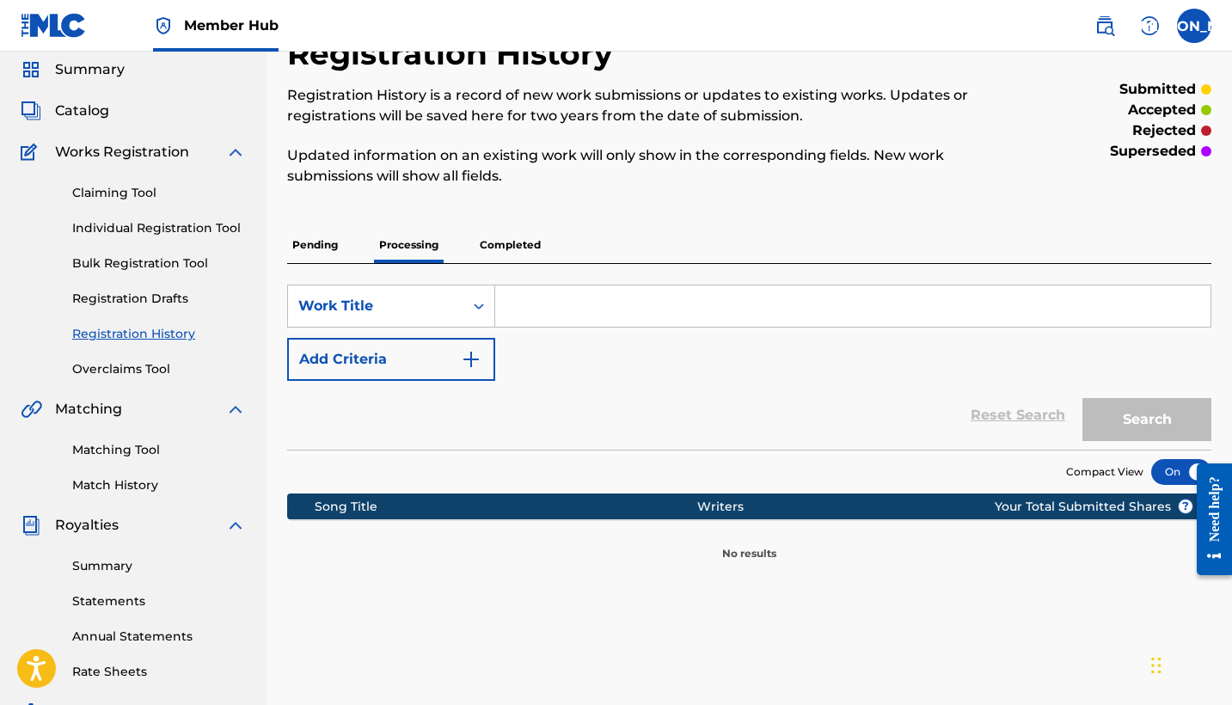
scroll to position [49, 0]
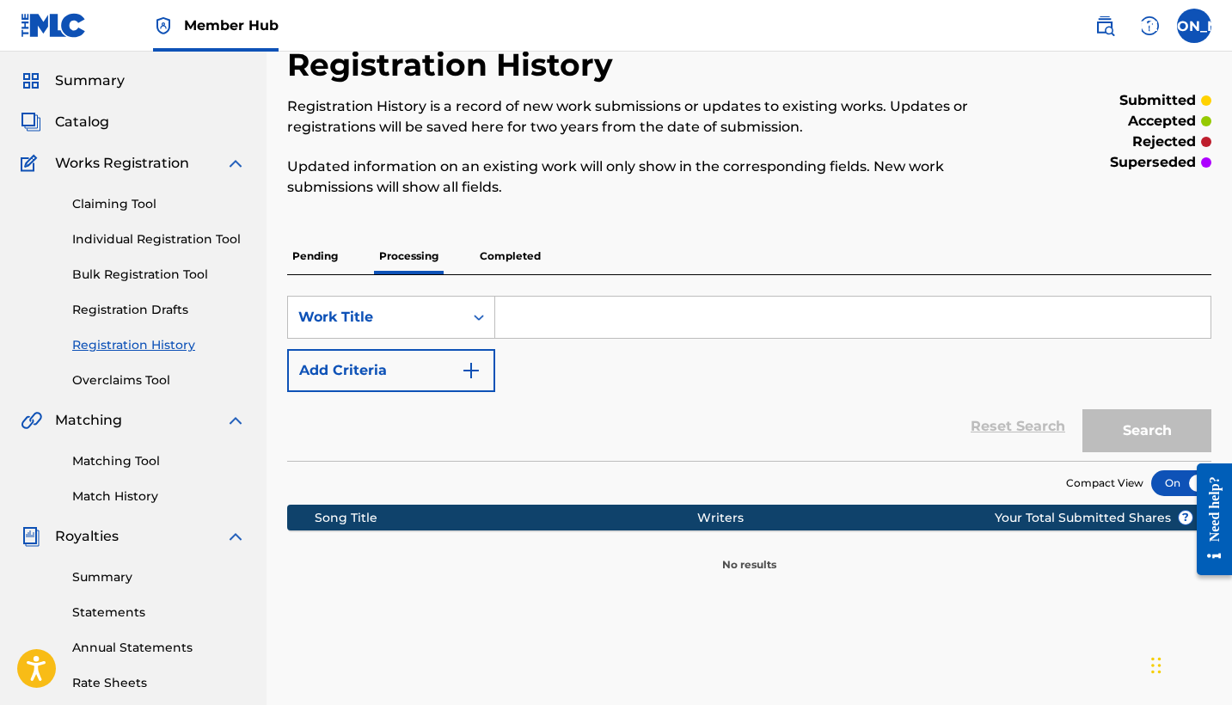
click at [507, 251] on p "Completed" at bounding box center [510, 256] width 71 height 36
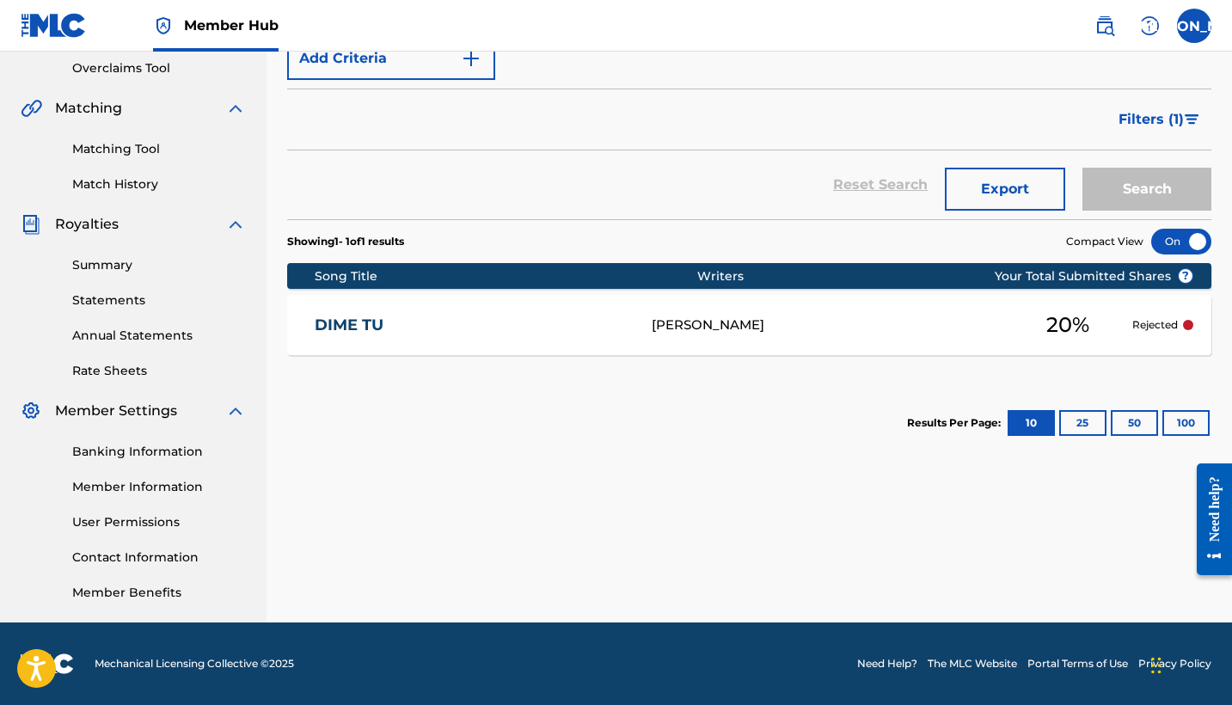
scroll to position [361, 0]
click at [1190, 421] on button "100" at bounding box center [1186, 423] width 47 height 26
click at [1142, 429] on button "50" at bounding box center [1134, 423] width 47 height 26
click at [1096, 424] on button "25" at bounding box center [1082, 423] width 47 height 26
click at [1155, 191] on div "Search" at bounding box center [1143, 184] width 138 height 69
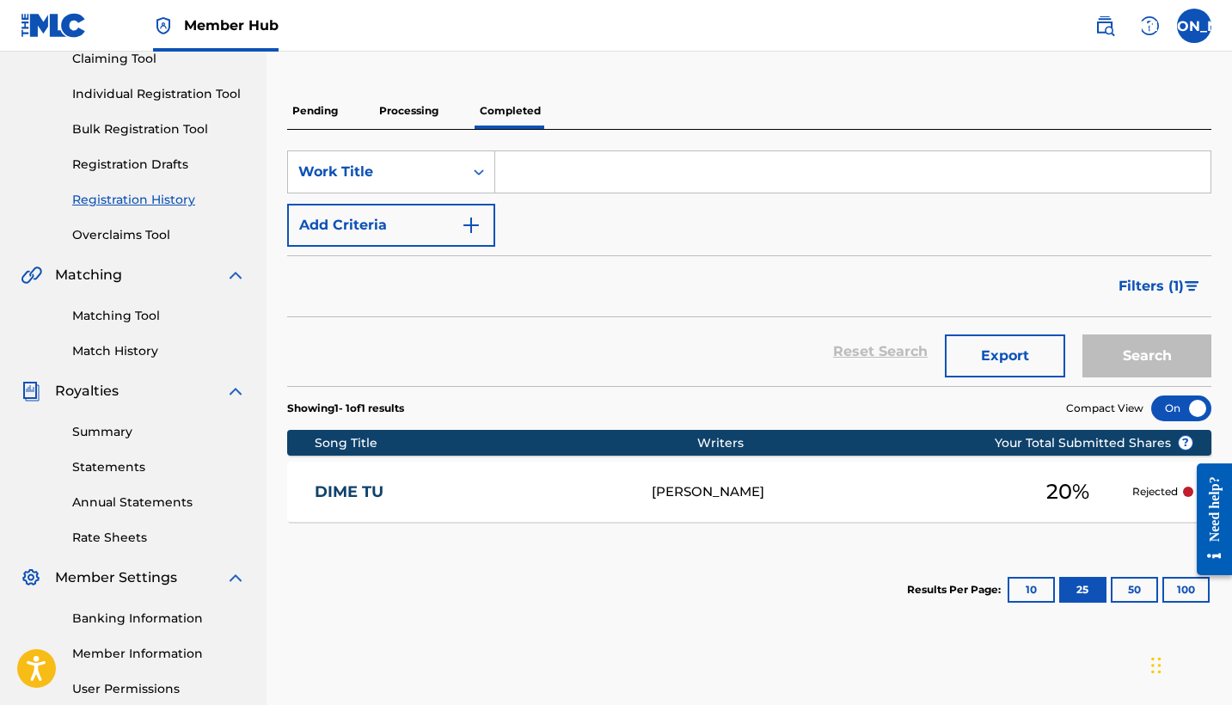
scroll to position [227, 0]
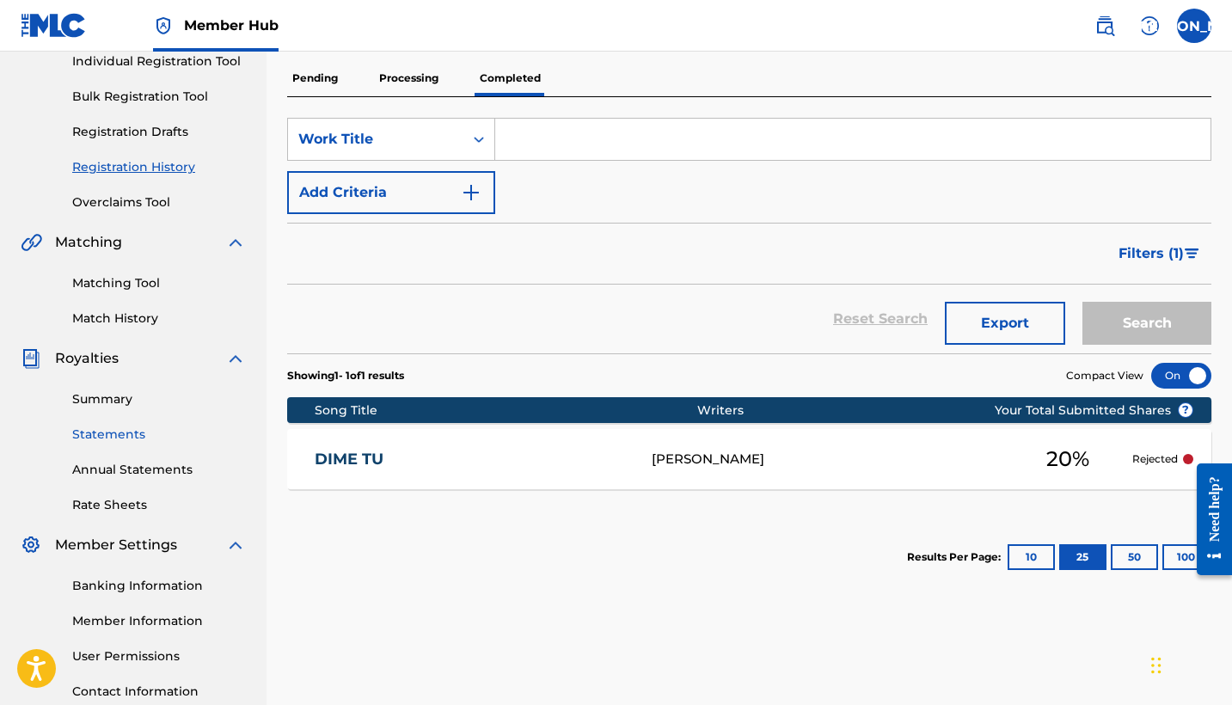
click at [114, 436] on link "Statements" at bounding box center [159, 435] width 174 height 18
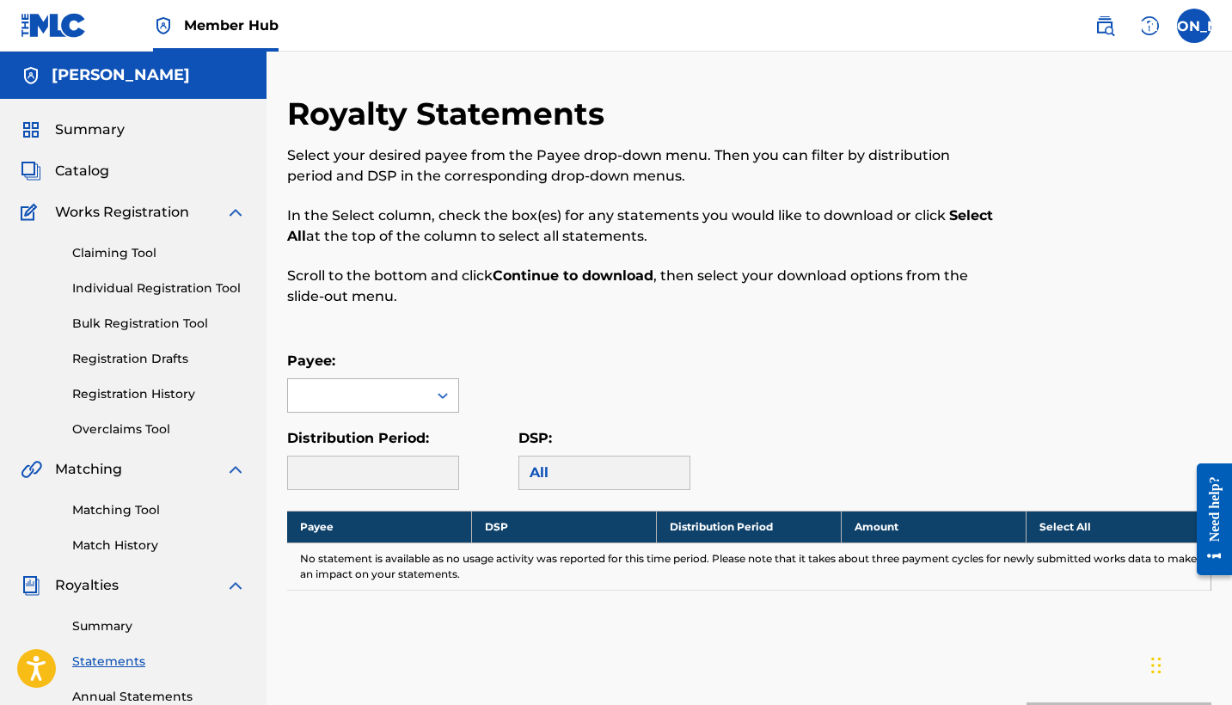
scroll to position [115, 0]
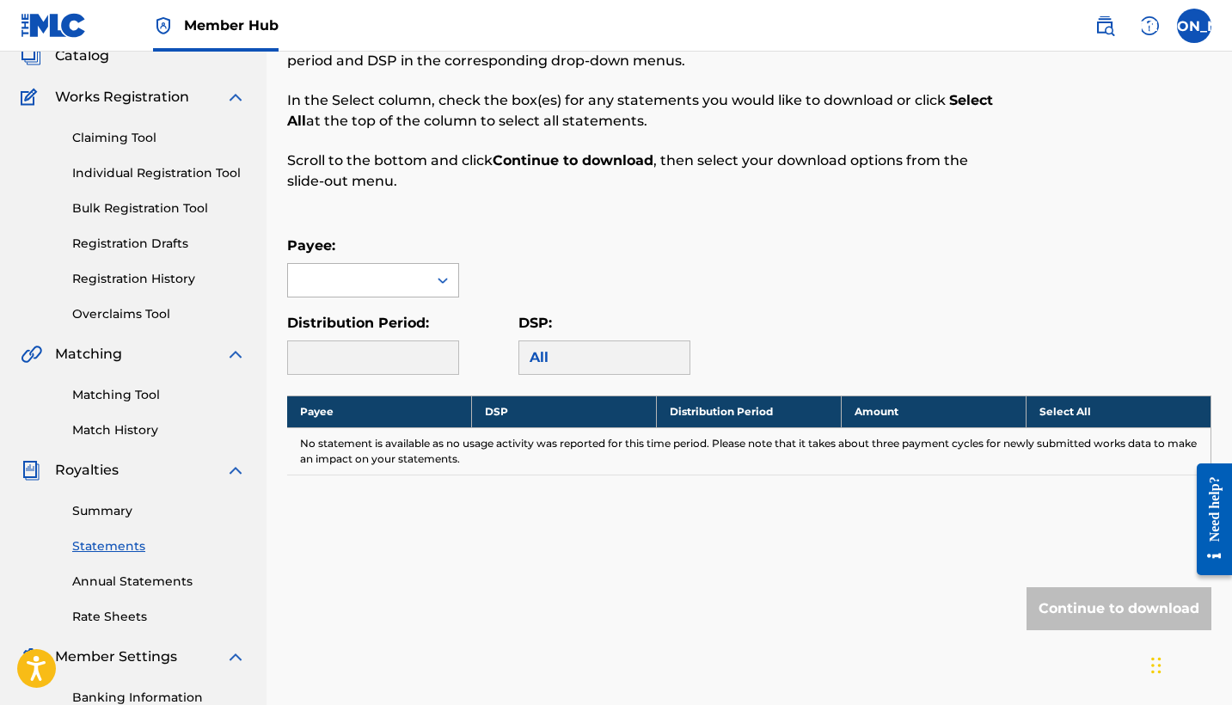
click at [429, 282] on div at bounding box center [442, 280] width 31 height 31
click at [430, 282] on div at bounding box center [442, 280] width 31 height 31
click at [555, 359] on div "All" at bounding box center [605, 358] width 172 height 34
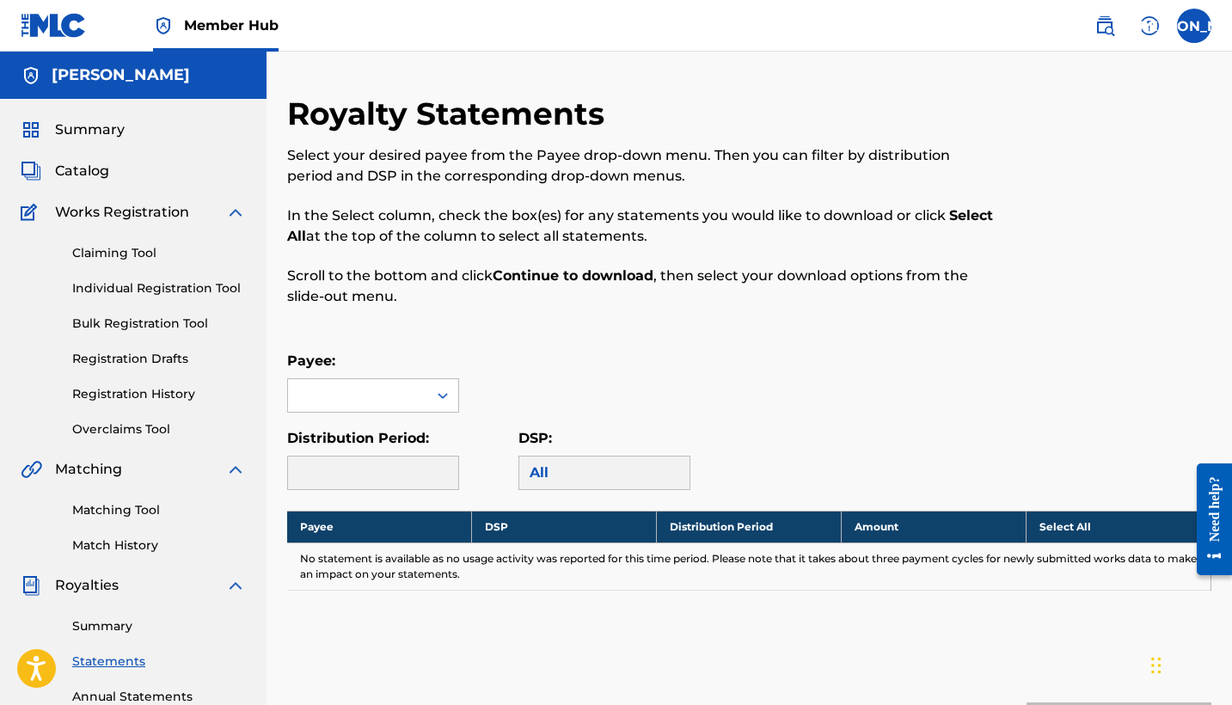
scroll to position [0, 0]
click at [58, 179] on span "Catalog" at bounding box center [82, 171] width 54 height 21
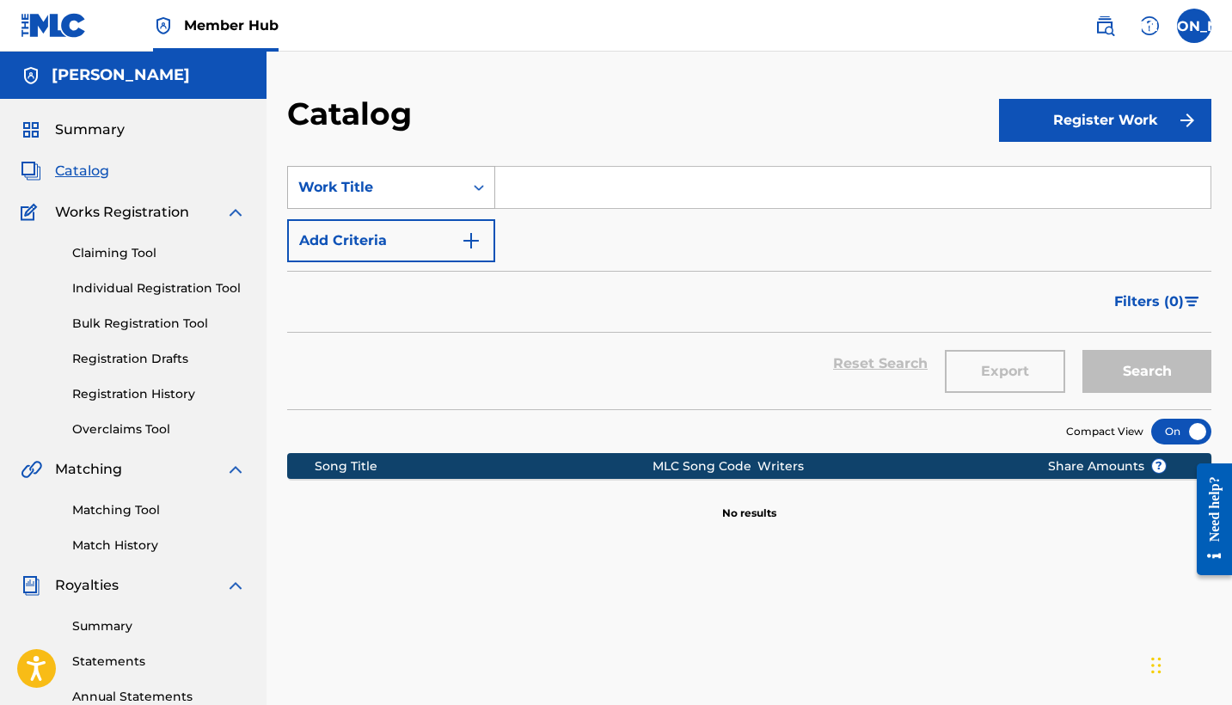
click at [485, 187] on icon "Search Form" at bounding box center [478, 187] width 17 height 17
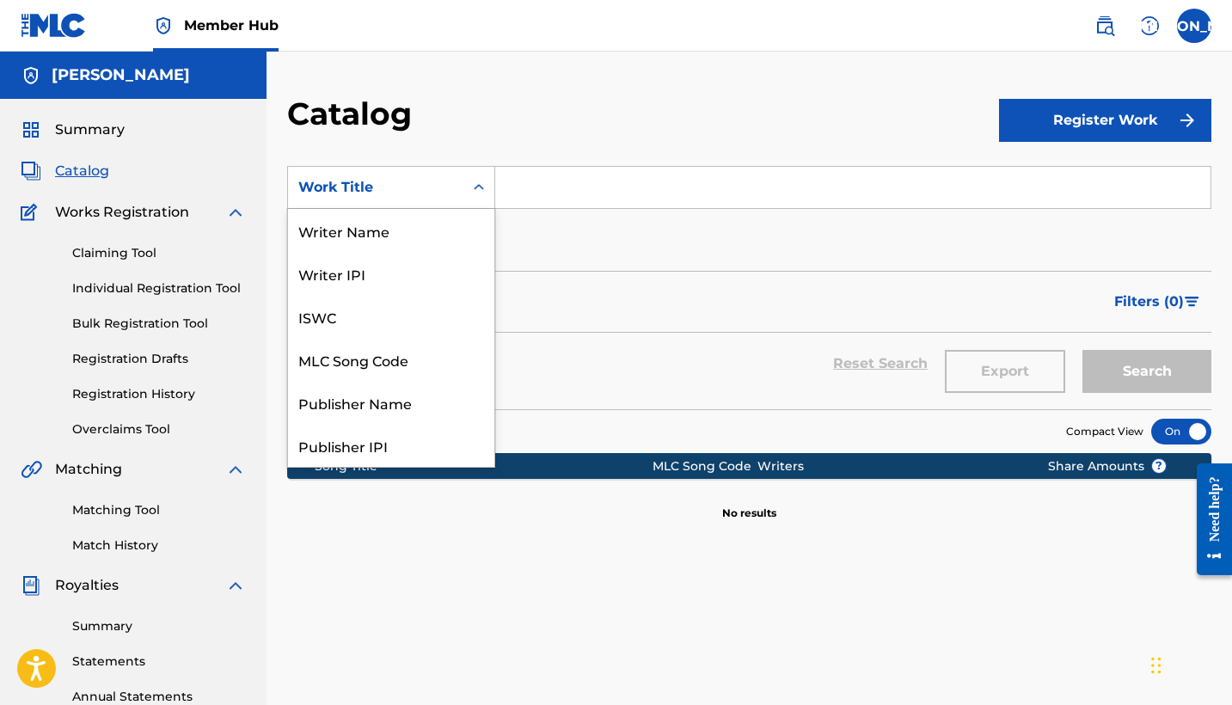
scroll to position [258, 0]
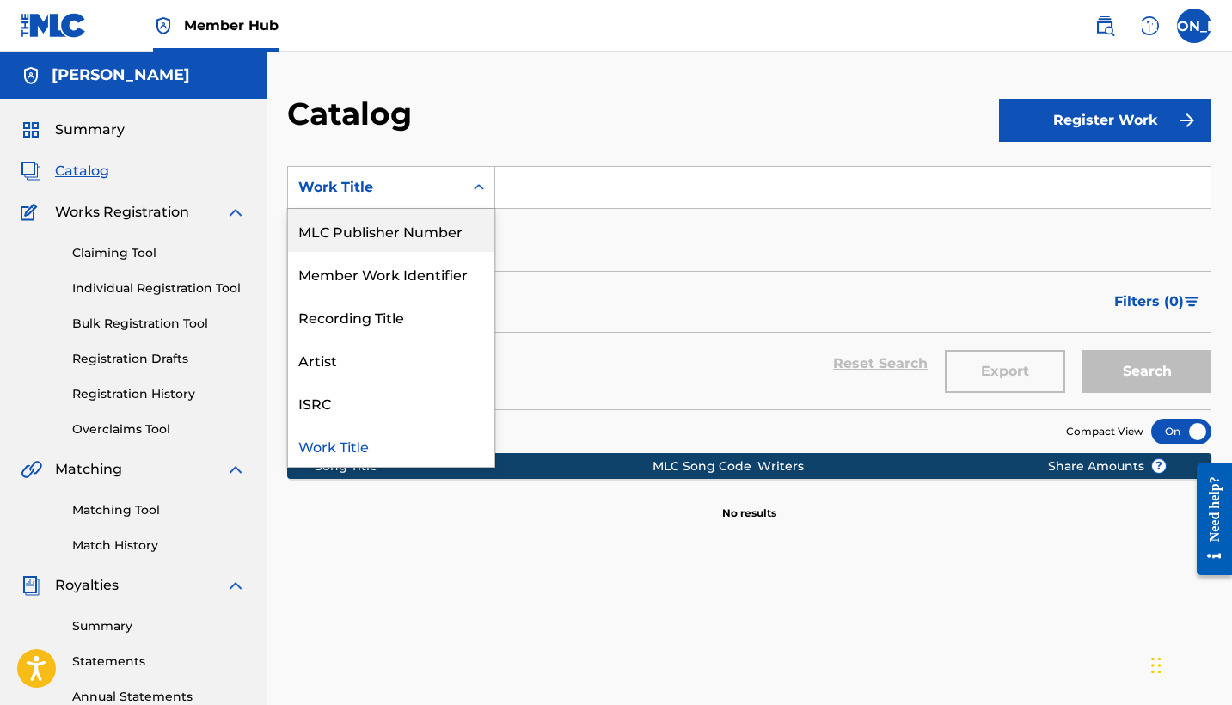
click at [357, 230] on div "MLC Publisher Number" at bounding box center [391, 230] width 206 height 43
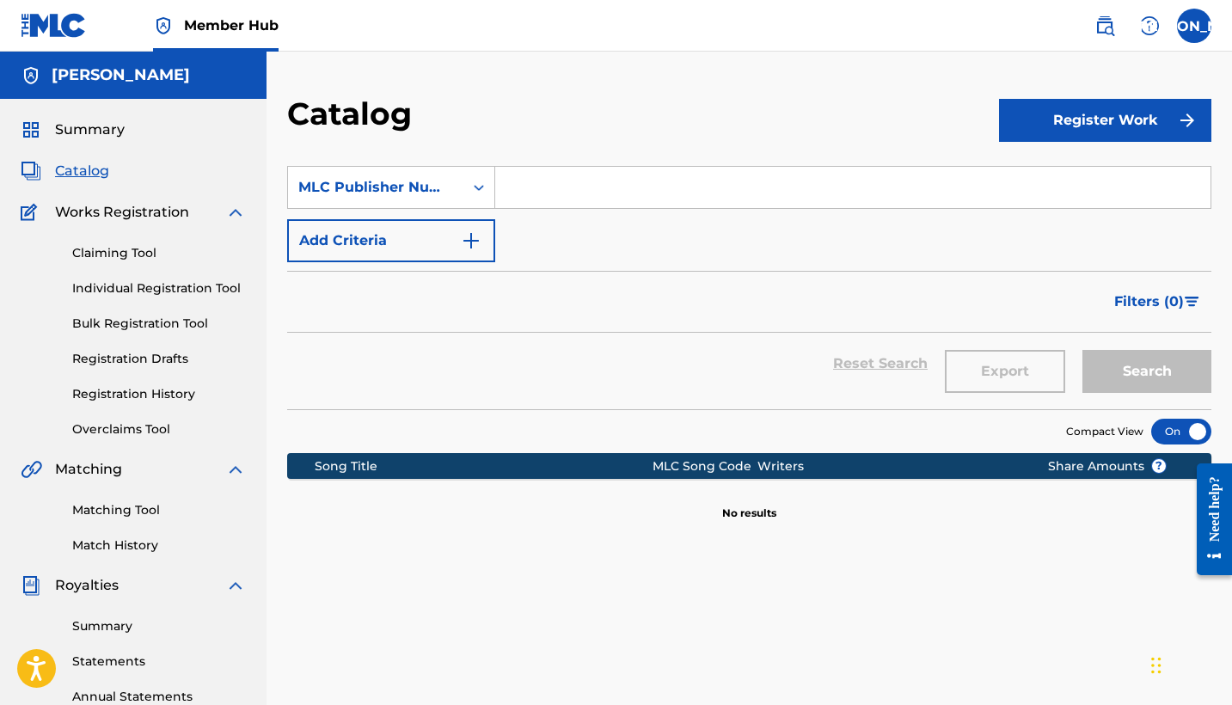
click at [552, 194] on input "Search Form" at bounding box center [852, 187] width 715 height 41
type input "o"
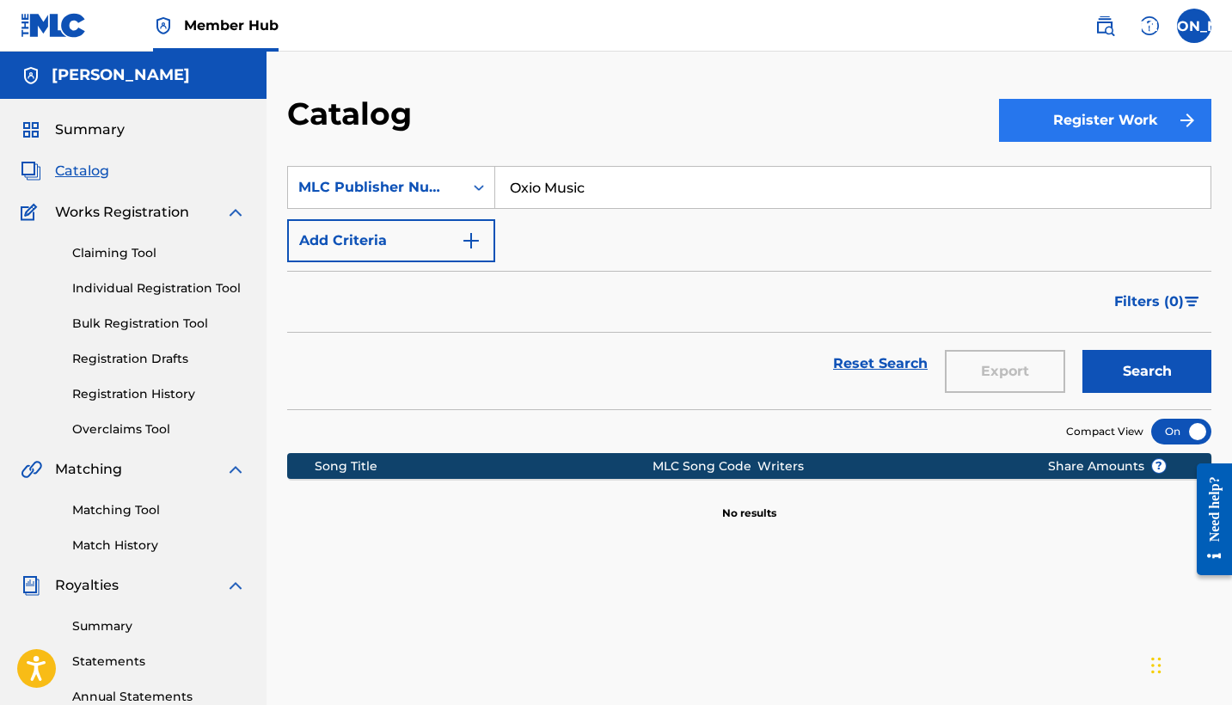
type input "Oxio Music"
click at [1076, 127] on button "Register Work" at bounding box center [1105, 120] width 212 height 43
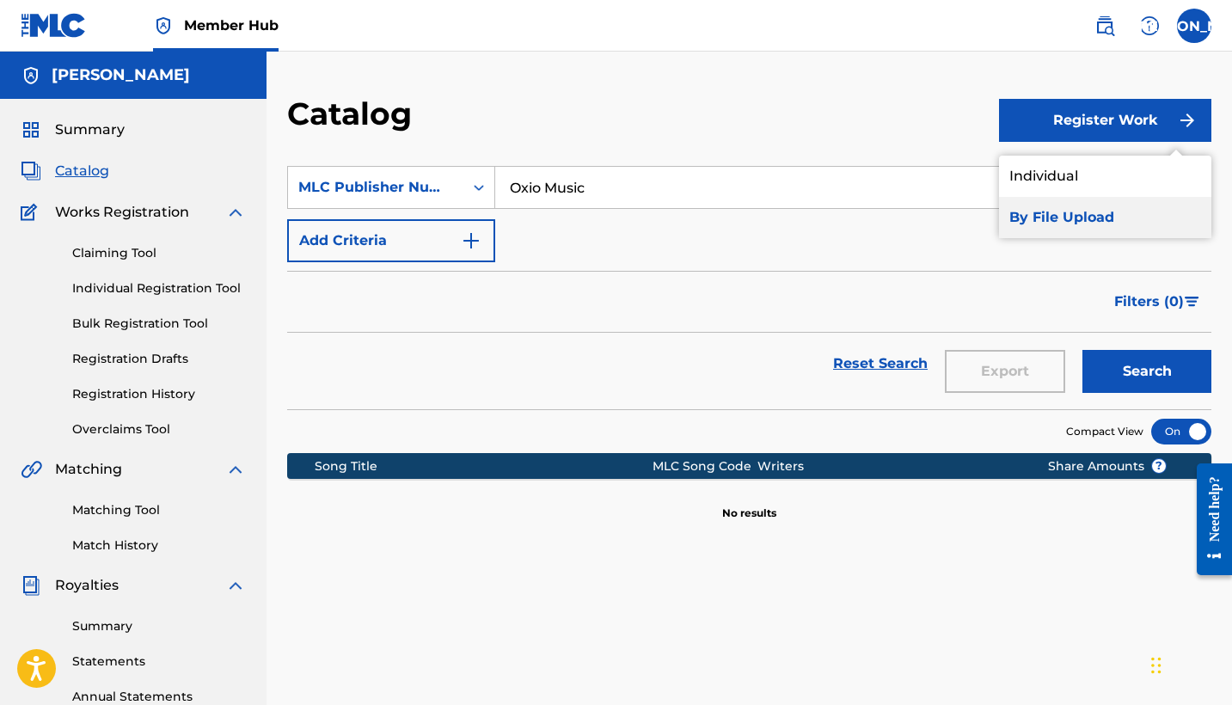
click at [1035, 216] on link "By File Upload" at bounding box center [1105, 217] width 212 height 41
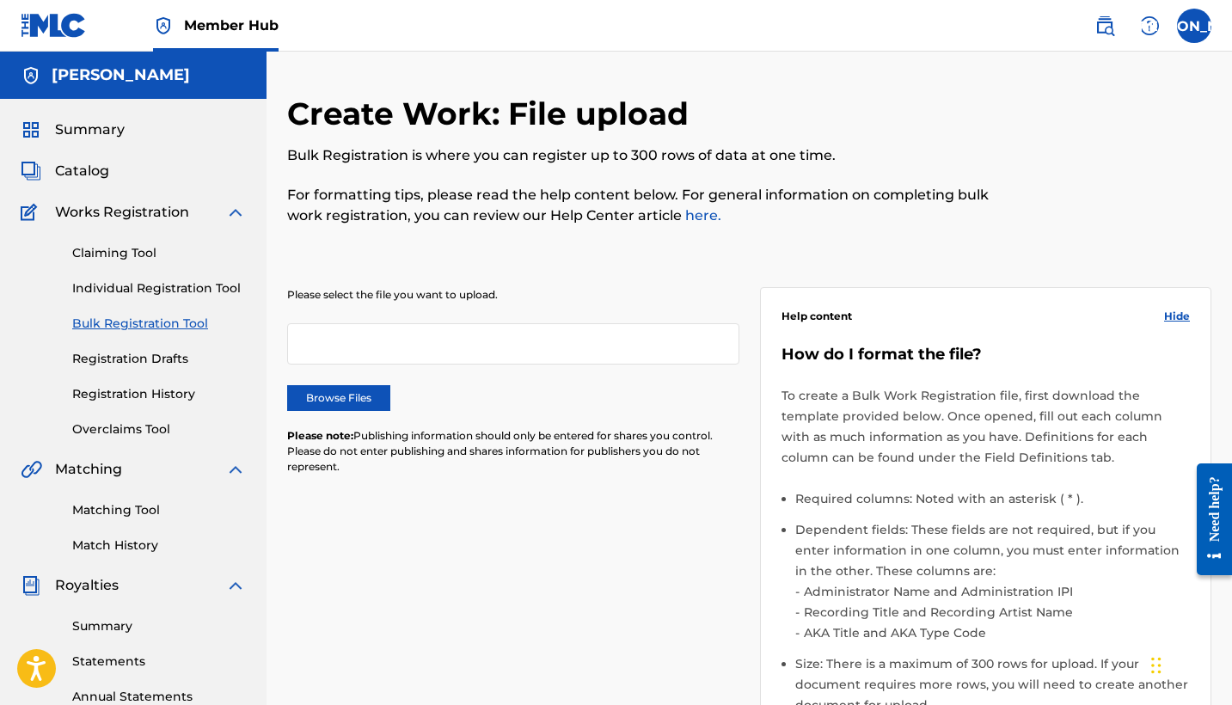
click at [346, 339] on div at bounding box center [513, 343] width 452 height 41
click at [336, 403] on label "Browse Files" at bounding box center [338, 398] width 103 height 26
click at [0, 0] on input "Browse Files" at bounding box center [0, 0] width 0 height 0
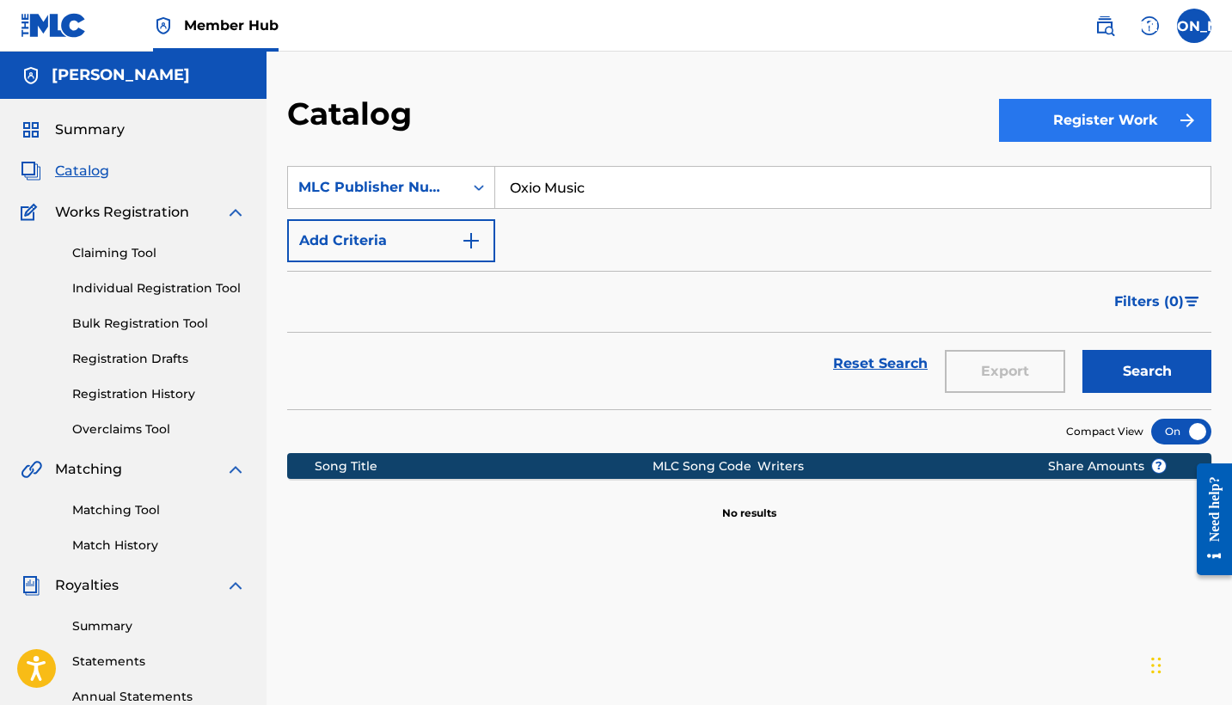
click at [1075, 127] on button "Register Work" at bounding box center [1105, 120] width 212 height 43
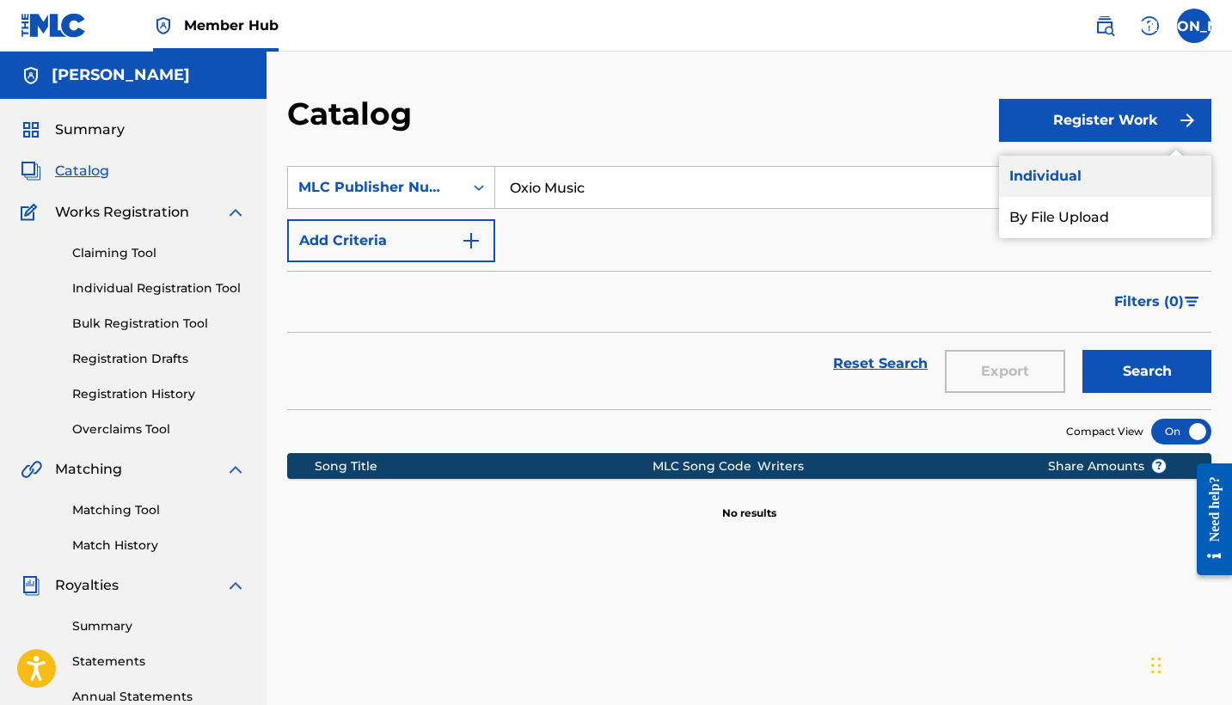
click at [1055, 173] on link "Individual" at bounding box center [1105, 176] width 212 height 41
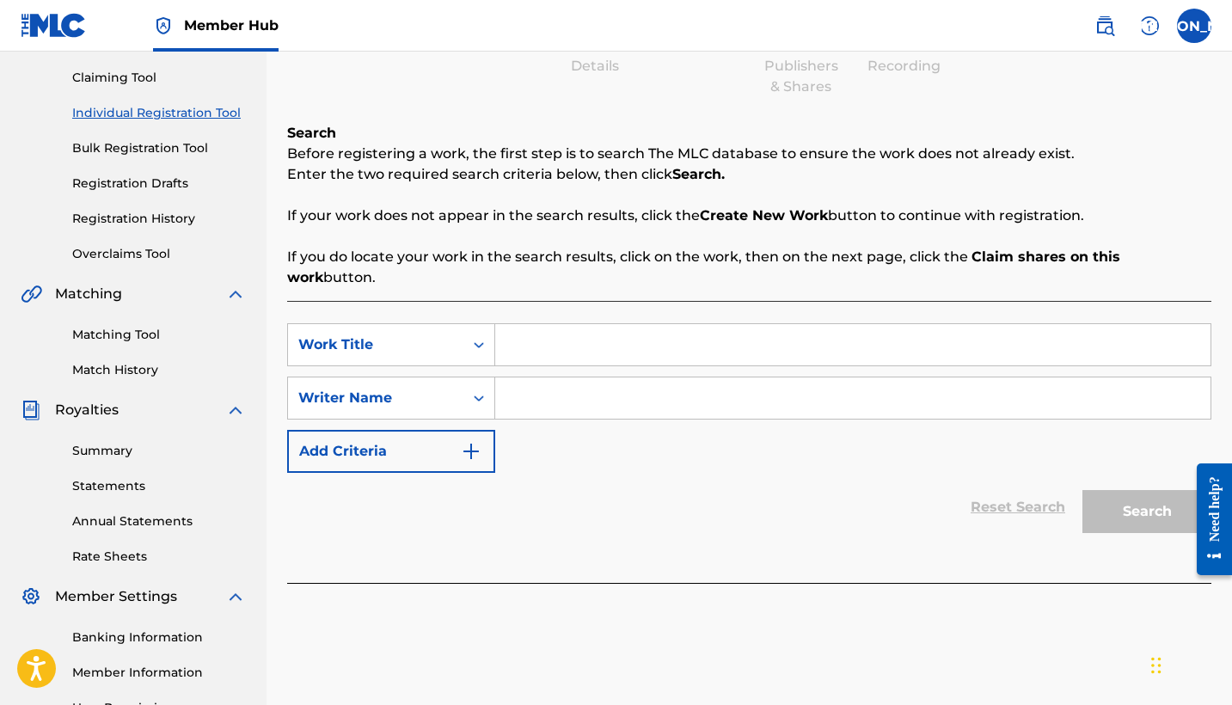
scroll to position [171, 0]
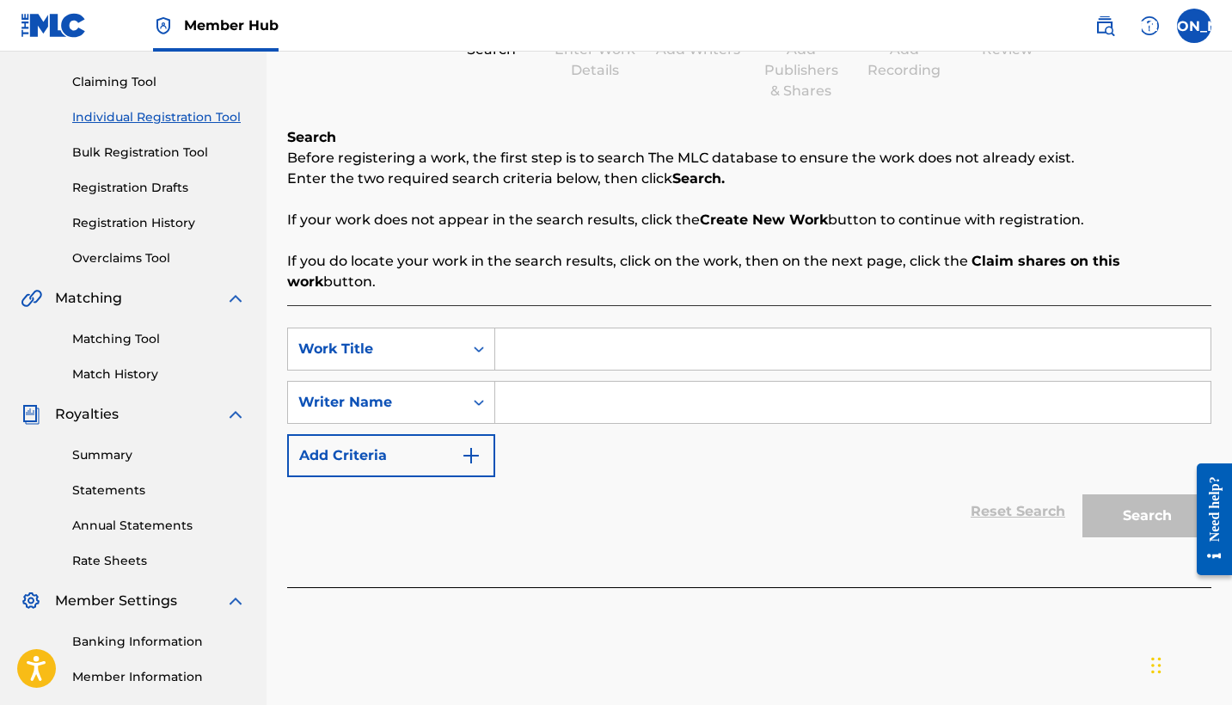
click at [535, 336] on input "Search Form" at bounding box center [852, 348] width 715 height 41
type input "MIA"
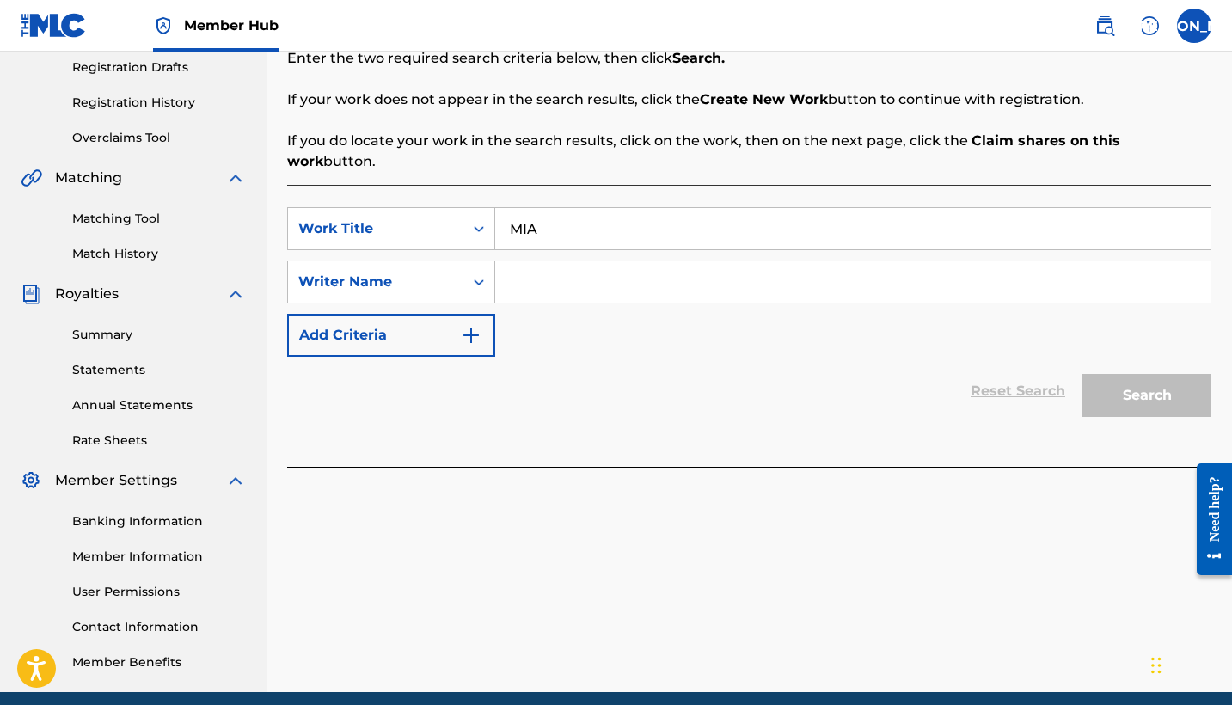
scroll to position [289, 0]
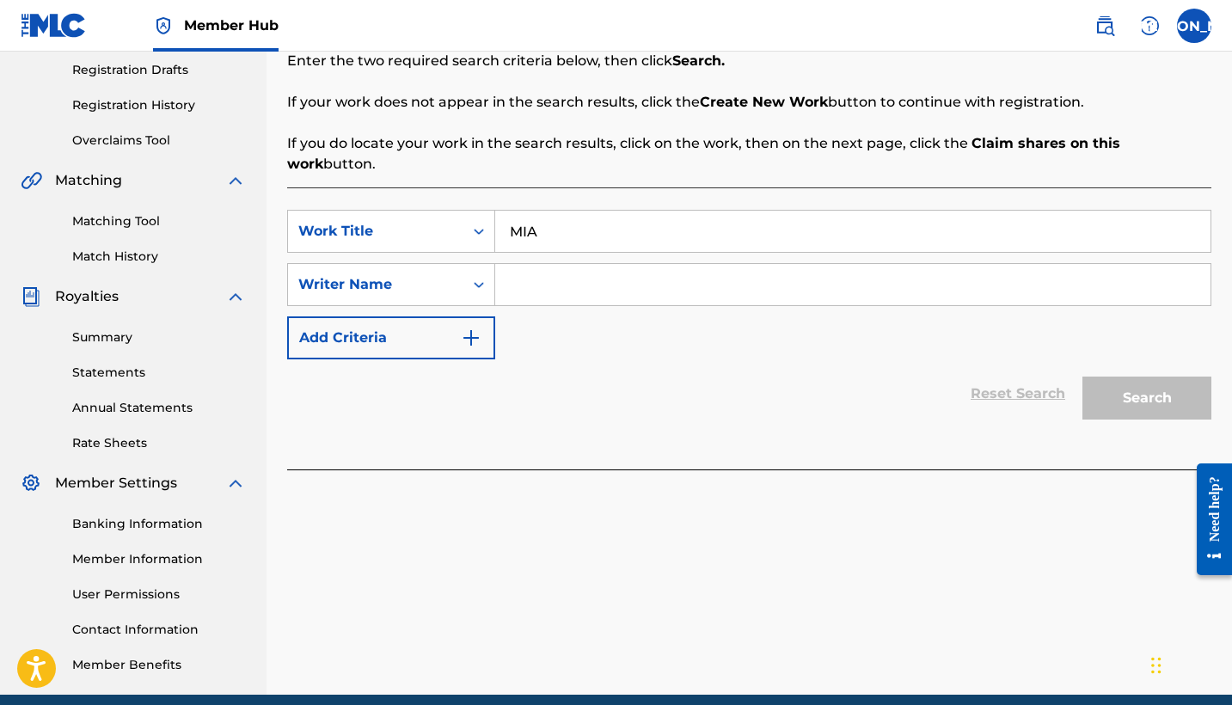
click at [550, 273] on input "Search Form" at bounding box center [852, 284] width 715 height 41
type input "CHRISANTI"
click at [1158, 387] on button "Search" at bounding box center [1147, 398] width 129 height 43
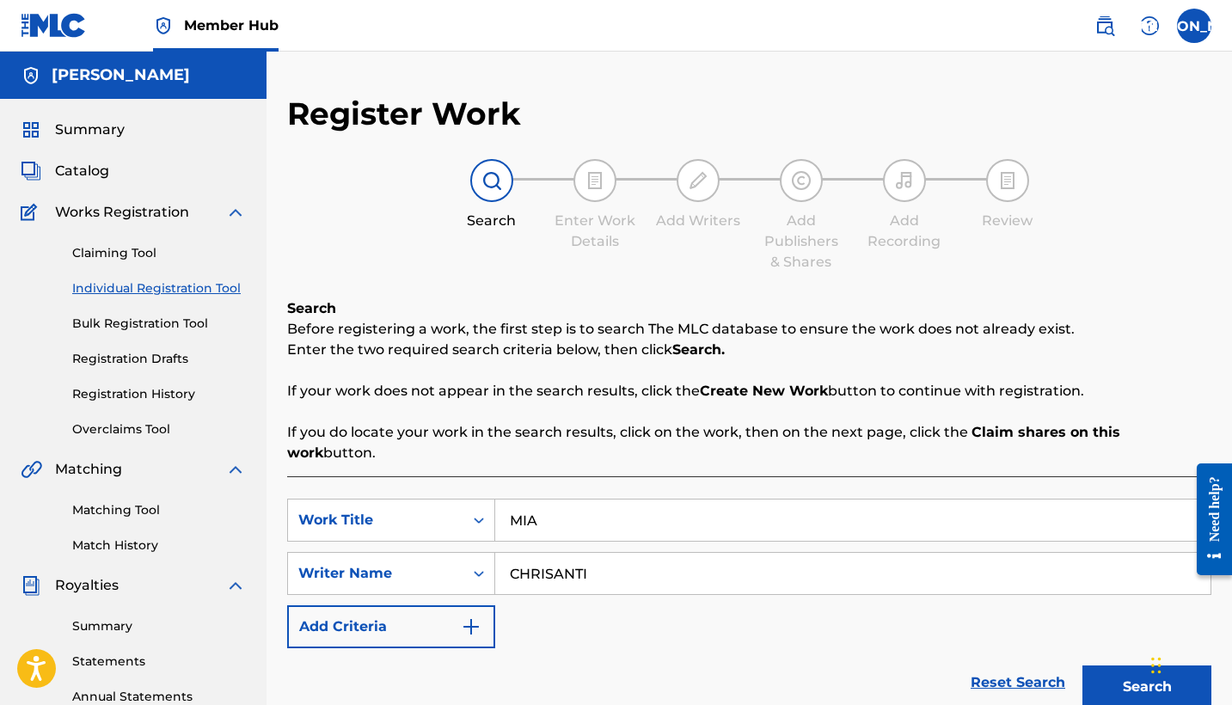
scroll to position [0, 0]
click at [90, 163] on span "Catalog" at bounding box center [82, 171] width 54 height 21
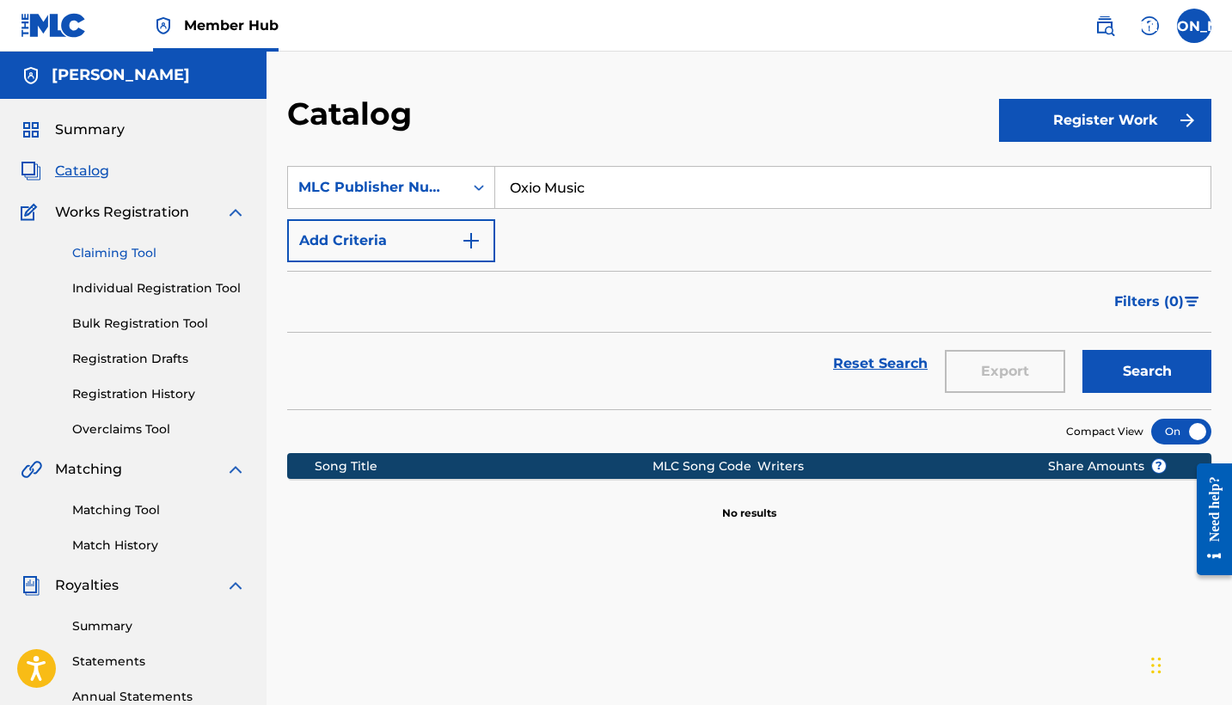
click at [116, 247] on link "Claiming Tool" at bounding box center [159, 253] width 174 height 18
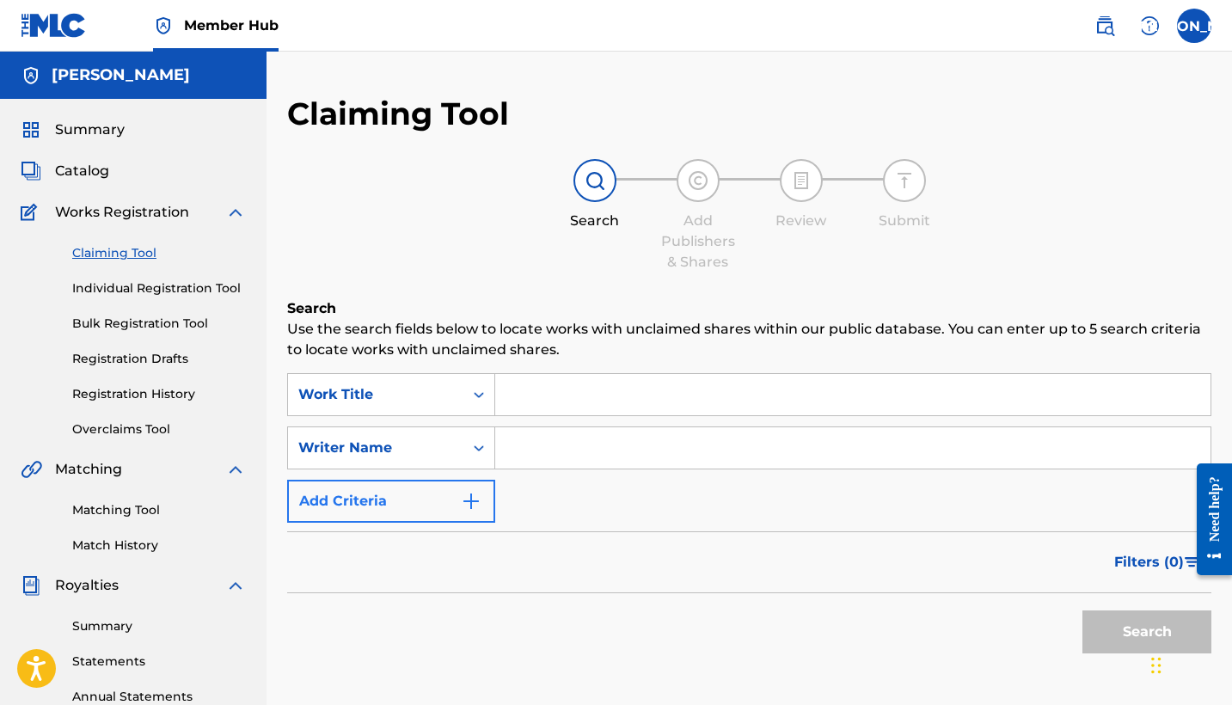
click at [469, 501] on img "Search Form" at bounding box center [471, 501] width 21 height 21
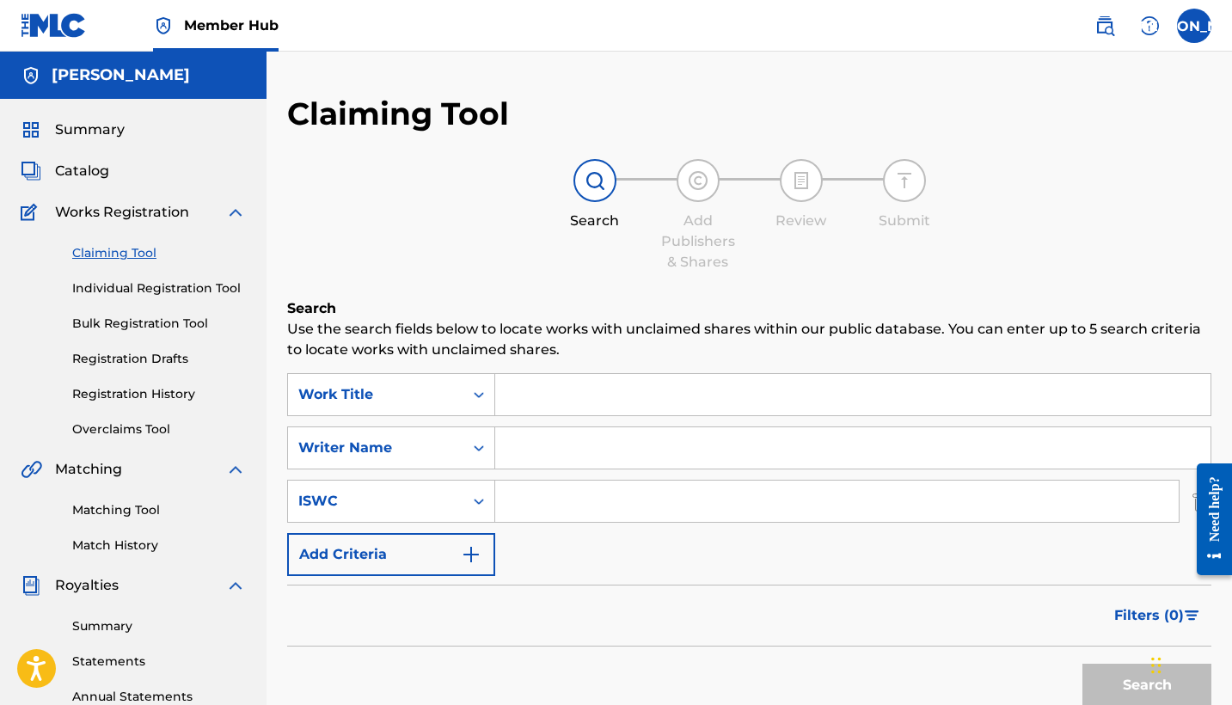
click at [519, 503] on input "Search Form" at bounding box center [837, 501] width 684 height 41
paste input "QZES62331856"
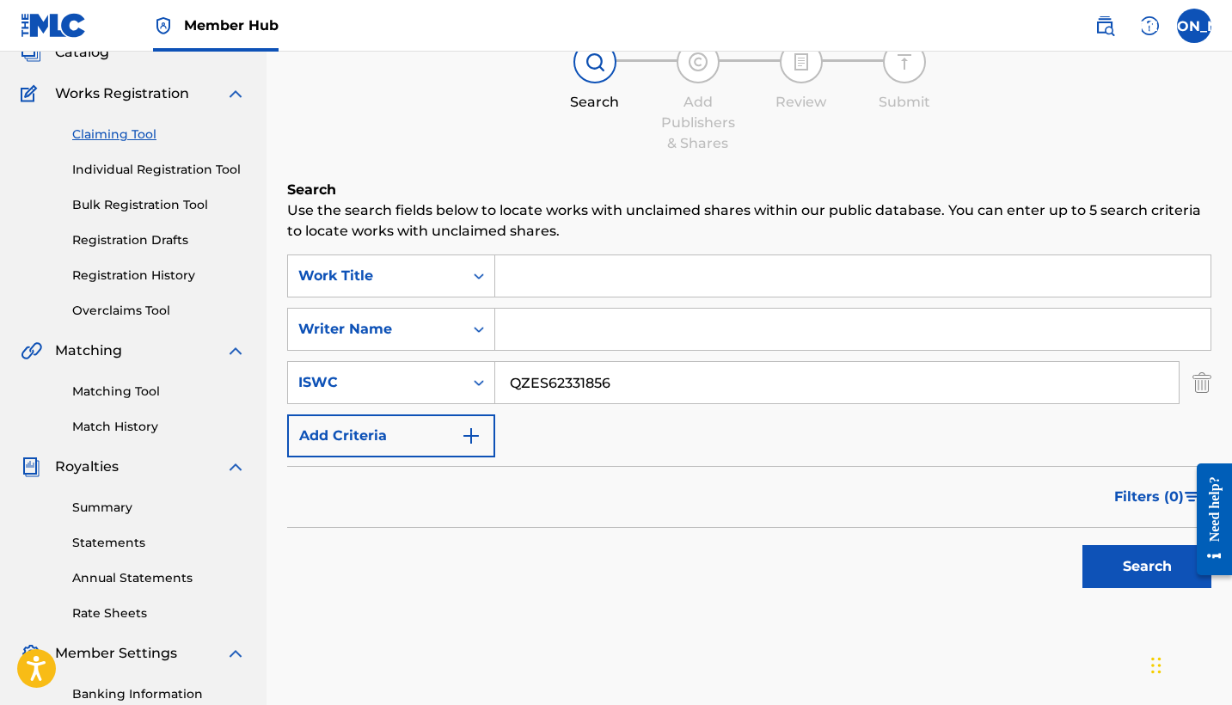
scroll to position [157, 0]
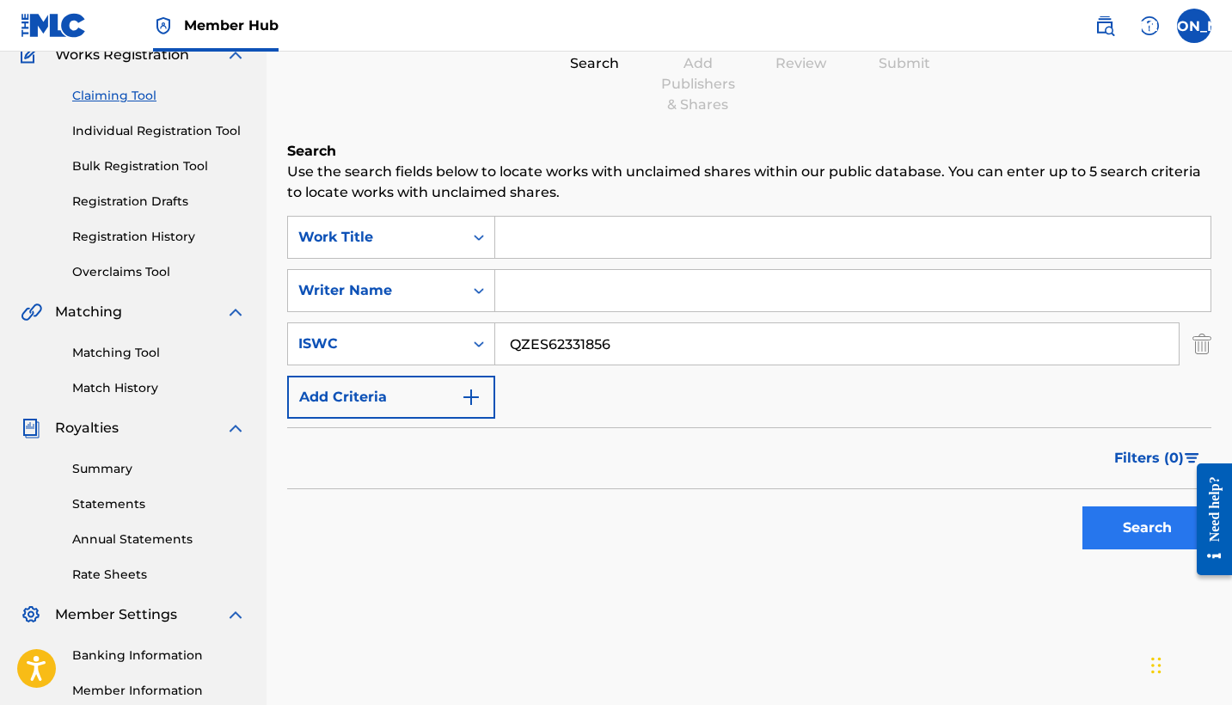
click at [1130, 533] on button "Search" at bounding box center [1147, 528] width 129 height 43
click at [1152, 550] on div "Search" at bounding box center [1143, 523] width 138 height 69
click at [1131, 531] on button "Search" at bounding box center [1147, 528] width 129 height 43
click at [547, 402] on div "SearchWithCriteria57ede188-0ae3-432c-be53-e9f14d56fbc6 Work Title SearchWithCri…" at bounding box center [749, 317] width 924 height 203
click at [468, 392] on img "Search Form" at bounding box center [471, 397] width 21 height 21
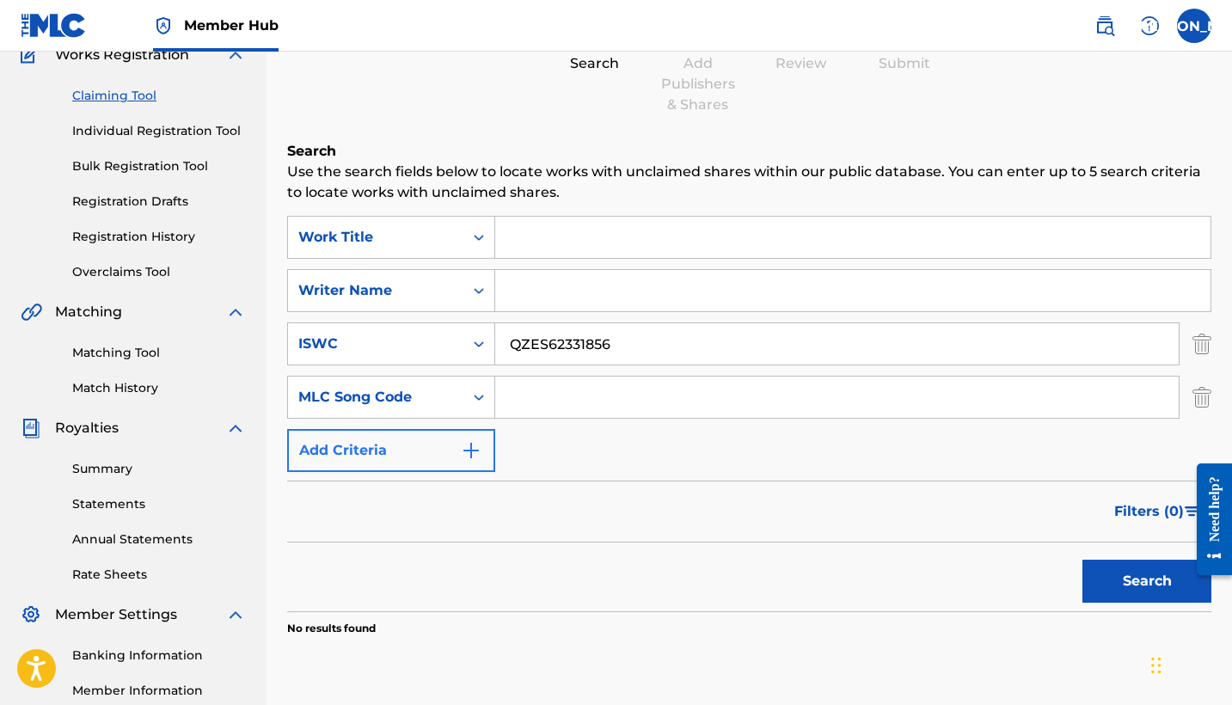
click at [468, 392] on div "Search Form" at bounding box center [479, 397] width 31 height 31
click at [630, 356] on input "QZES62331856" at bounding box center [837, 343] width 684 height 41
type input "Q"
paste input "197630411242"
type input "197630411242"
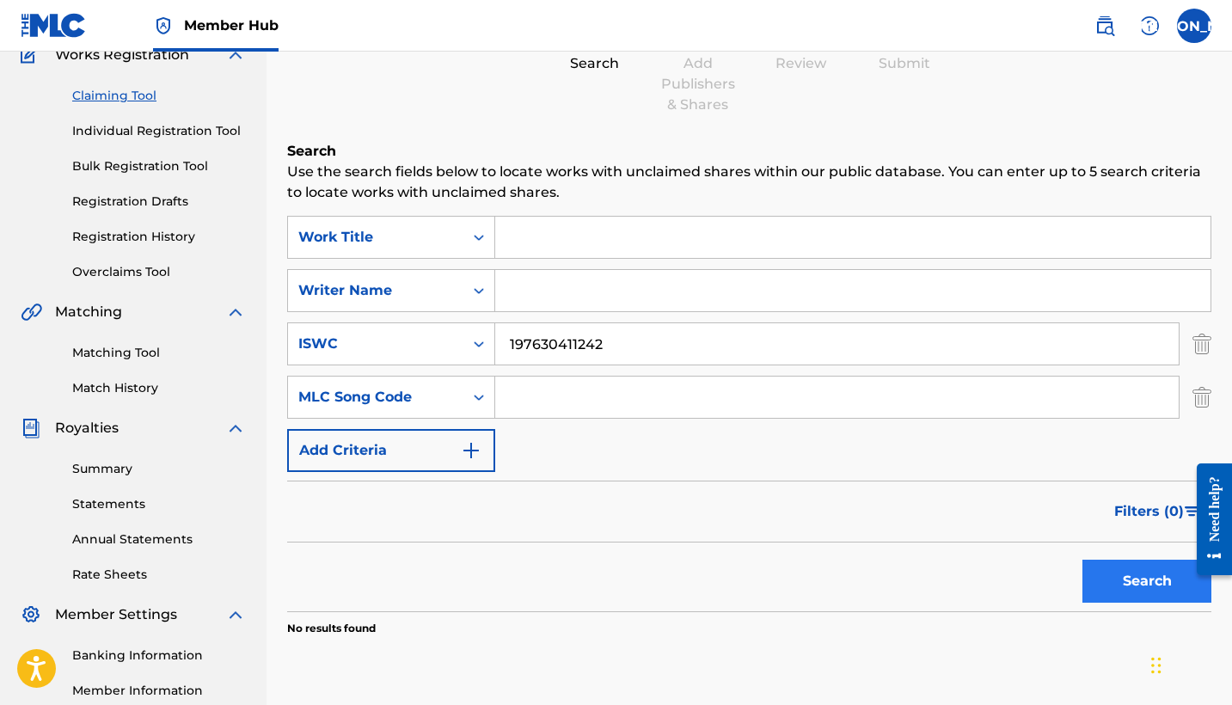
click at [1129, 582] on button "Search" at bounding box center [1147, 581] width 129 height 43
click at [548, 392] on input "Search Form" at bounding box center [837, 397] width 684 height 41
paste input "197630411242"
type input "197630411242"
click at [1117, 574] on button "Search" at bounding box center [1147, 581] width 129 height 43
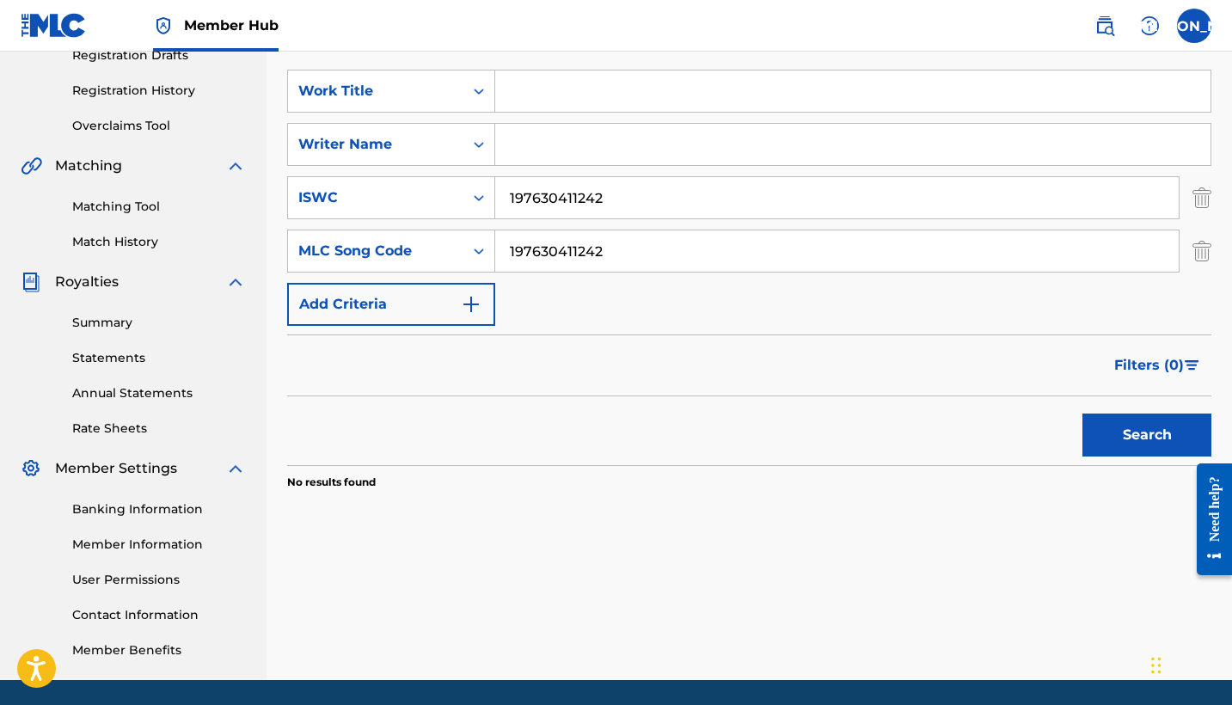
scroll to position [335, 0]
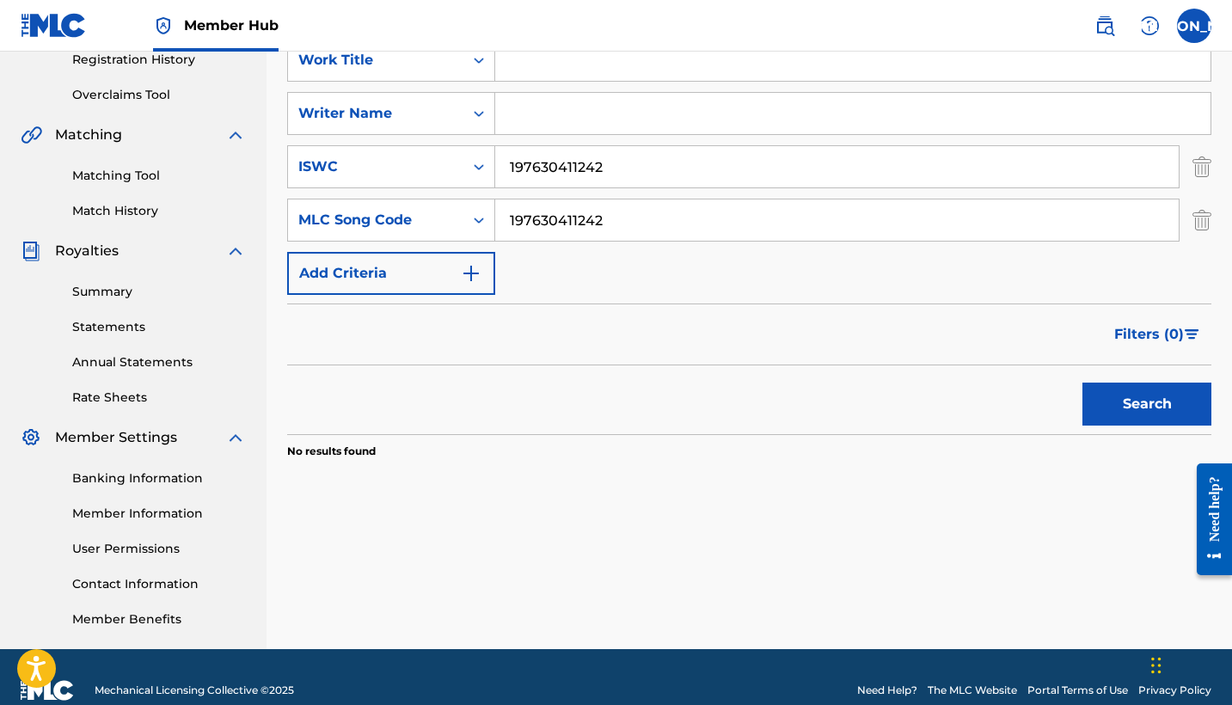
click at [621, 172] on input "197630411242" at bounding box center [837, 166] width 684 height 41
type input "1"
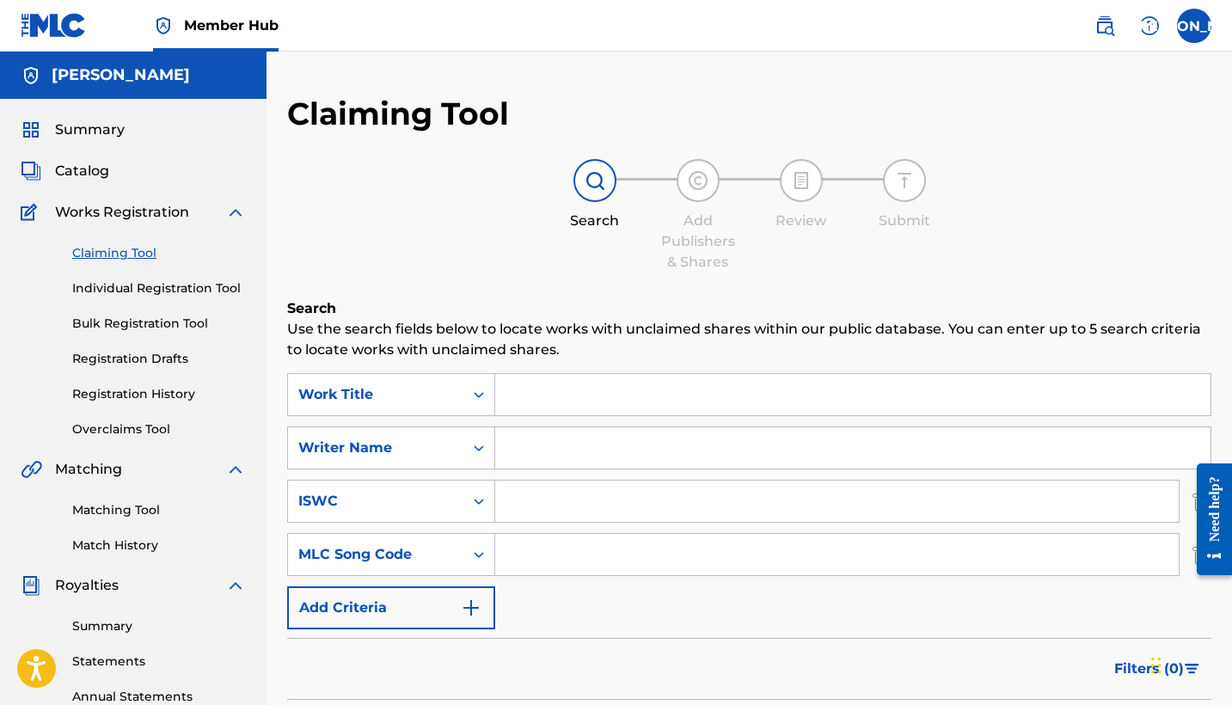
scroll to position [0, 0]
click at [121, 83] on h5 "[PERSON_NAME]" at bounding box center [121, 75] width 138 height 20
click at [1187, 34] on label at bounding box center [1194, 26] width 34 height 34
click at [1194, 26] on input "[PERSON_NAME] Oxios [EMAIL_ADDRESS][DOMAIN_NAME] Notification Preferences Profi…" at bounding box center [1194, 26] width 0 height 0
click at [1028, 212] on link "Profile" at bounding box center [1025, 213] width 34 height 15
